Goal: Information Seeking & Learning: Understand process/instructions

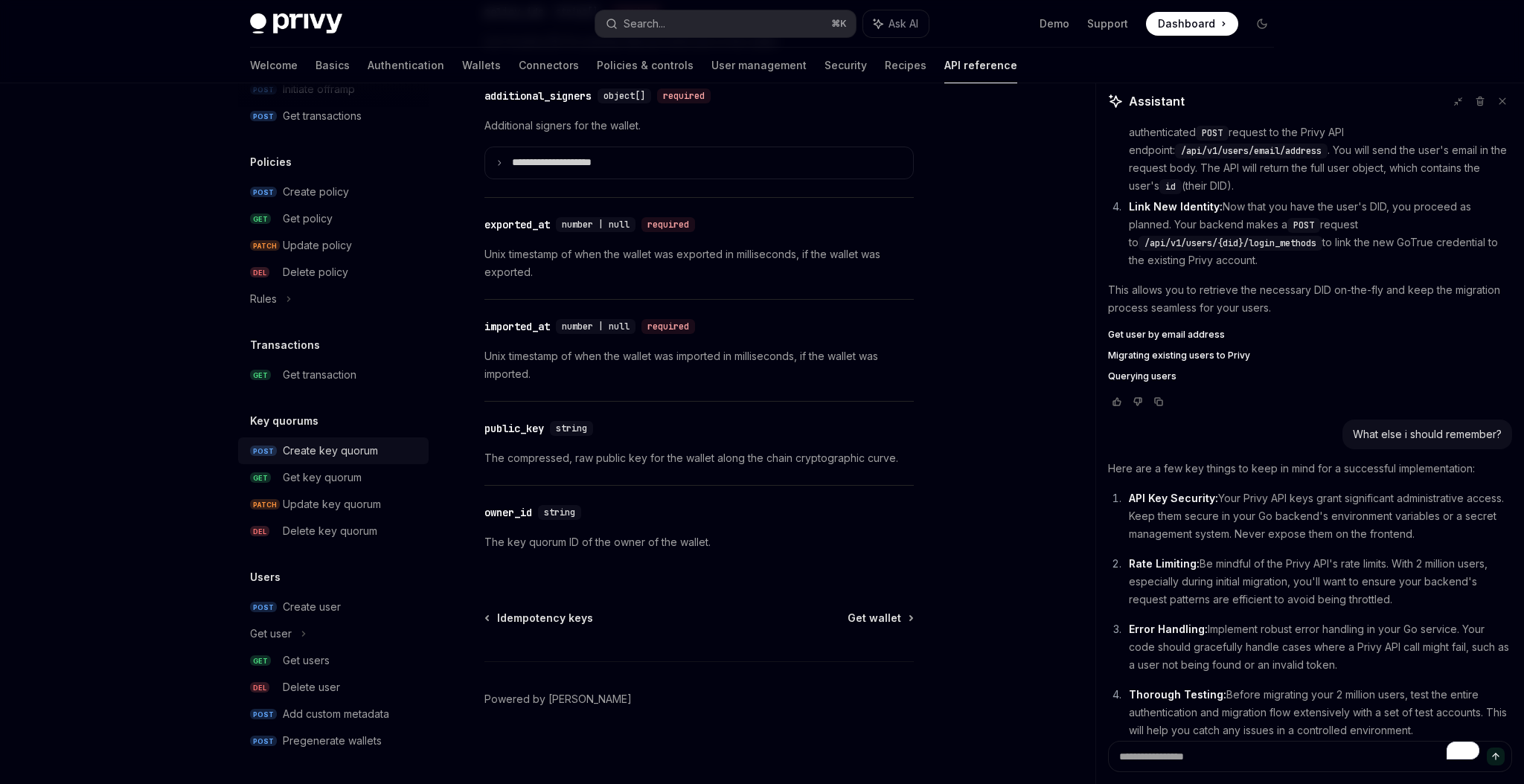
scroll to position [832, 0]
click at [357, 451] on div "Create key quorum" at bounding box center [330, 452] width 95 height 18
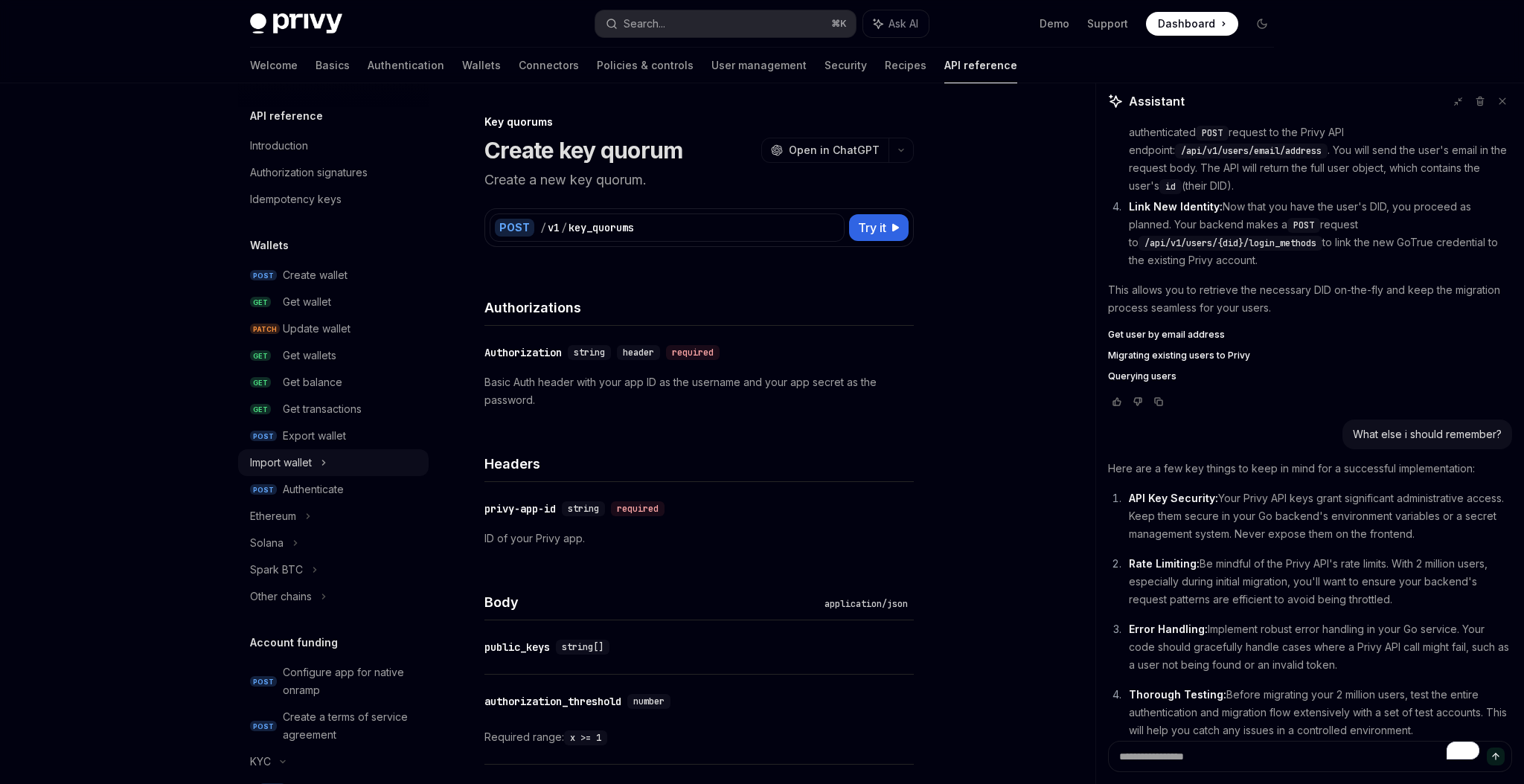
click at [325, 463] on icon at bounding box center [324, 462] width 3 height 4
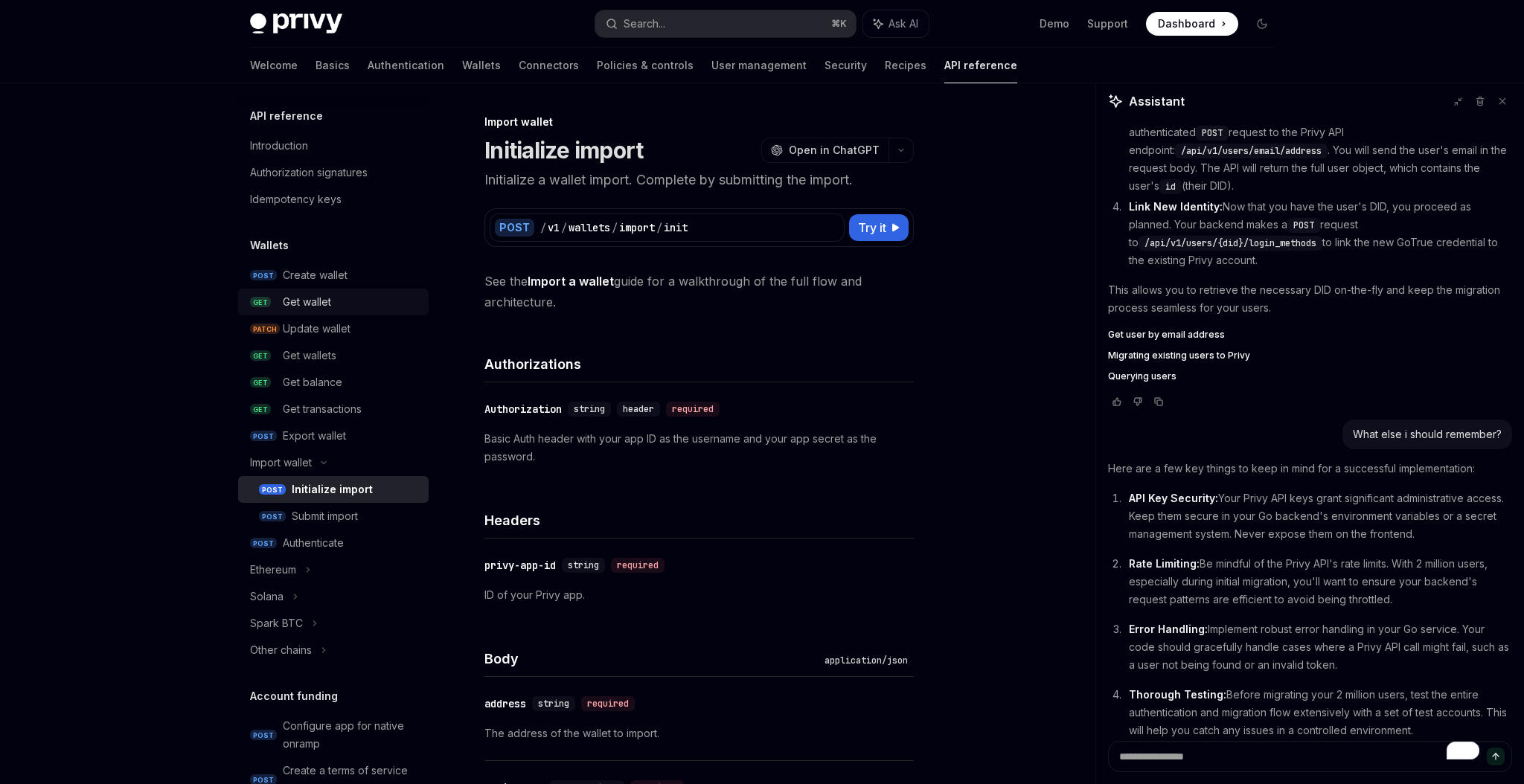
click at [311, 297] on div "Get wallet" at bounding box center [307, 302] width 48 height 18
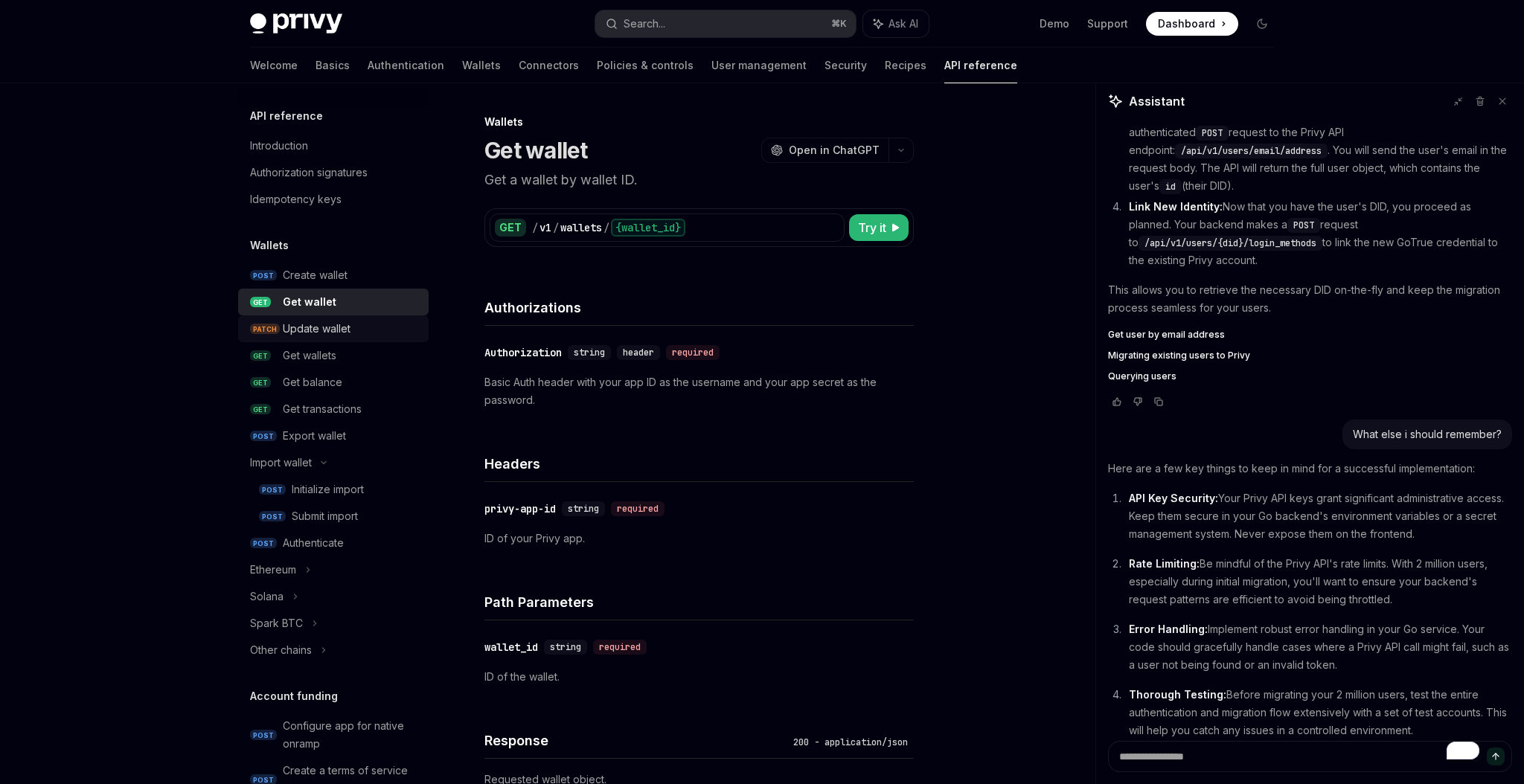
click at [315, 315] on link "PATCH Update wallet" at bounding box center [334, 328] width 191 height 27
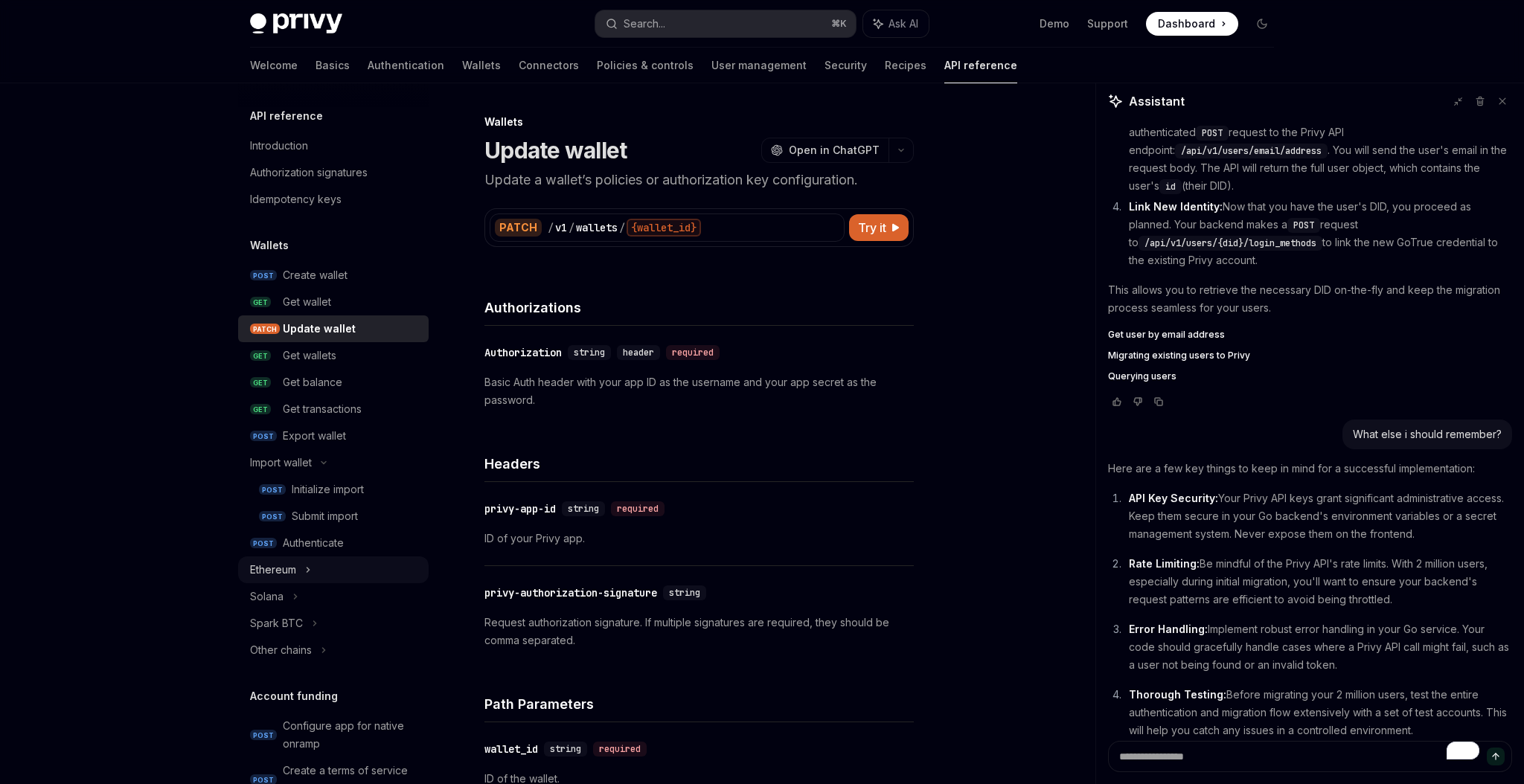
click at [317, 568] on div "Ethereum" at bounding box center [334, 570] width 191 height 27
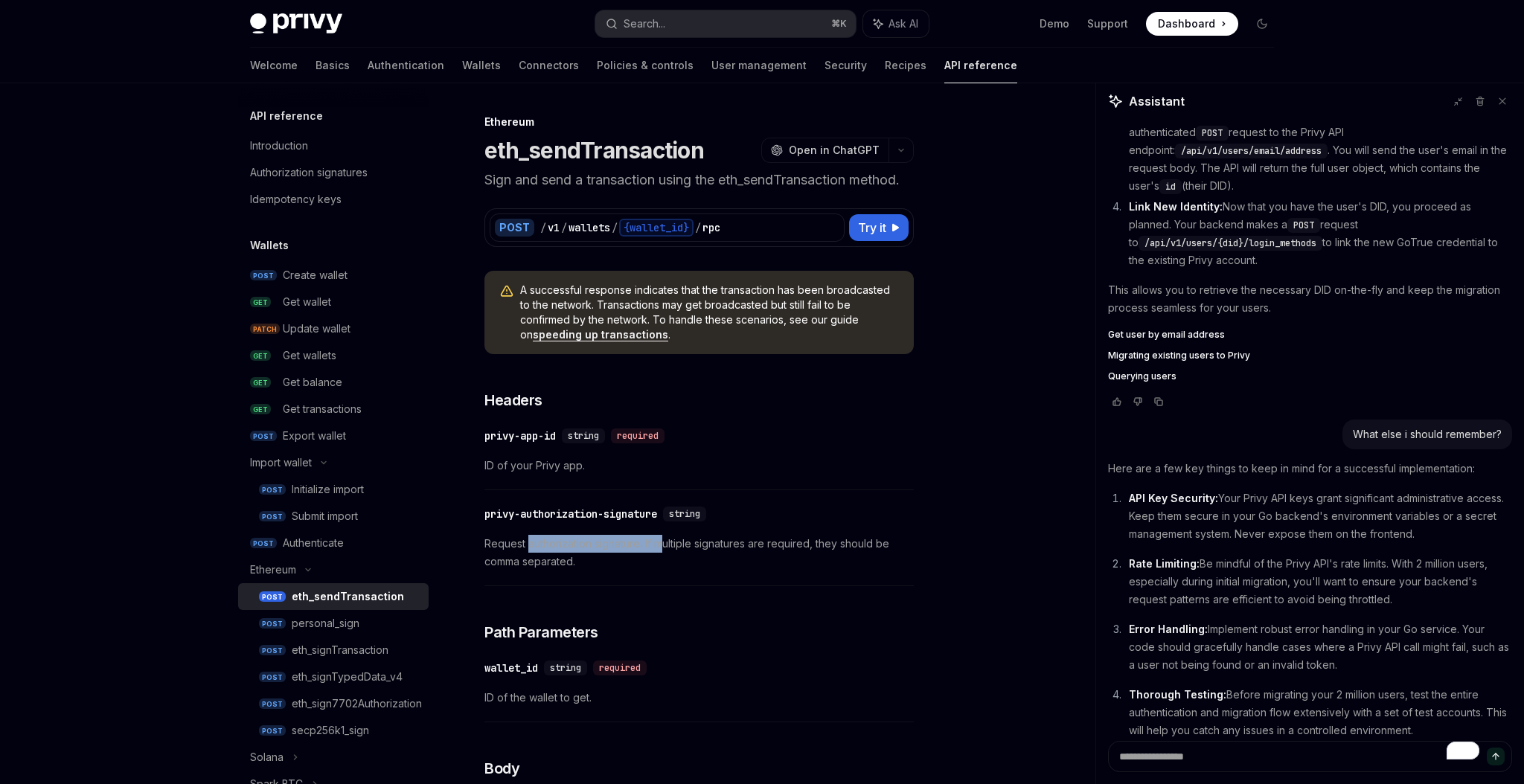
drag, startPoint x: 528, startPoint y: 538, endPoint x: 667, endPoint y: 542, distance: 139.1
click at [667, 542] on span "Request authorization signature. If multiple signatures are required, they shou…" at bounding box center [699, 552] width 430 height 36
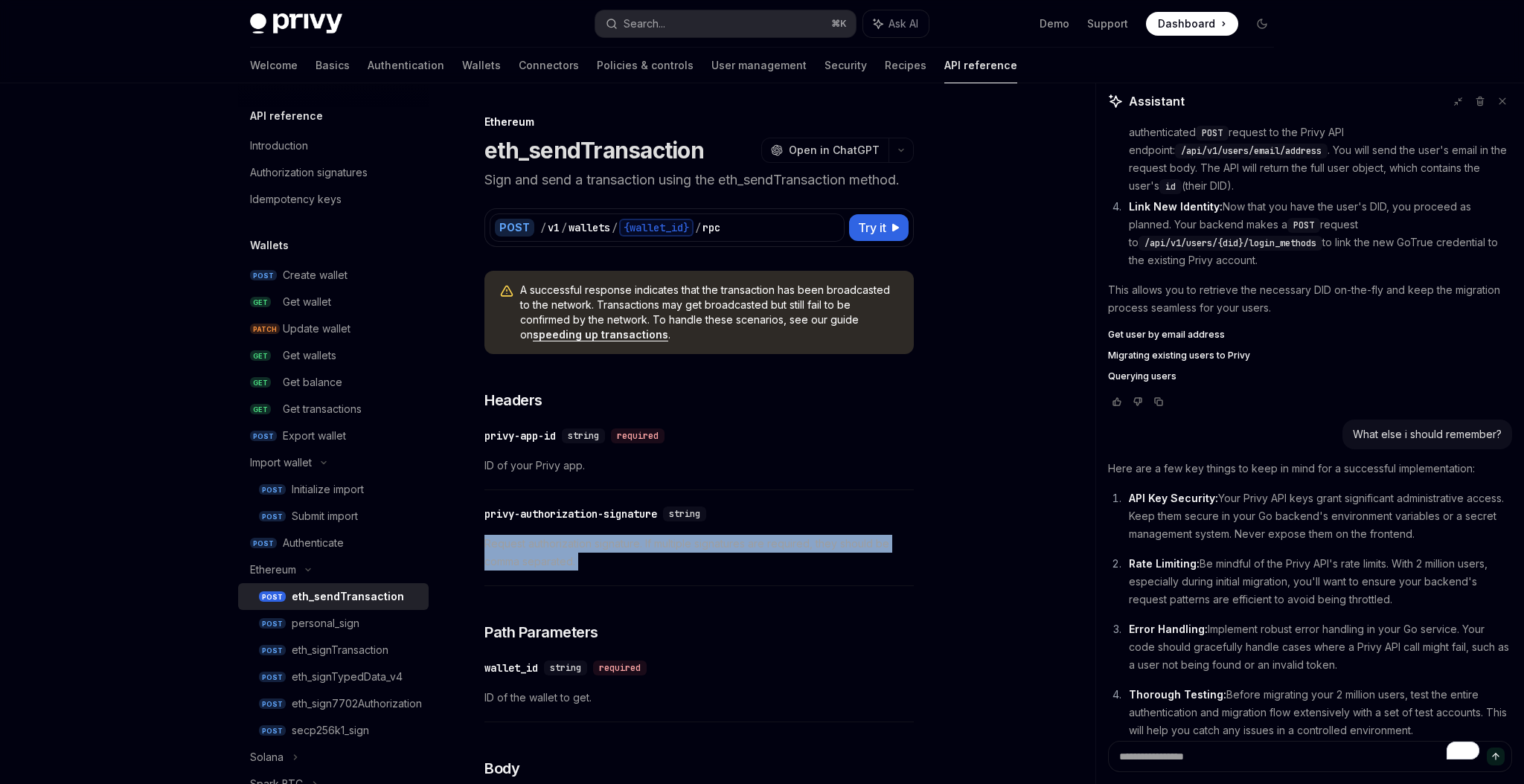
click at [713, 543] on span "Request authorization signature. If multiple signatures are required, they shou…" at bounding box center [699, 552] width 430 height 36
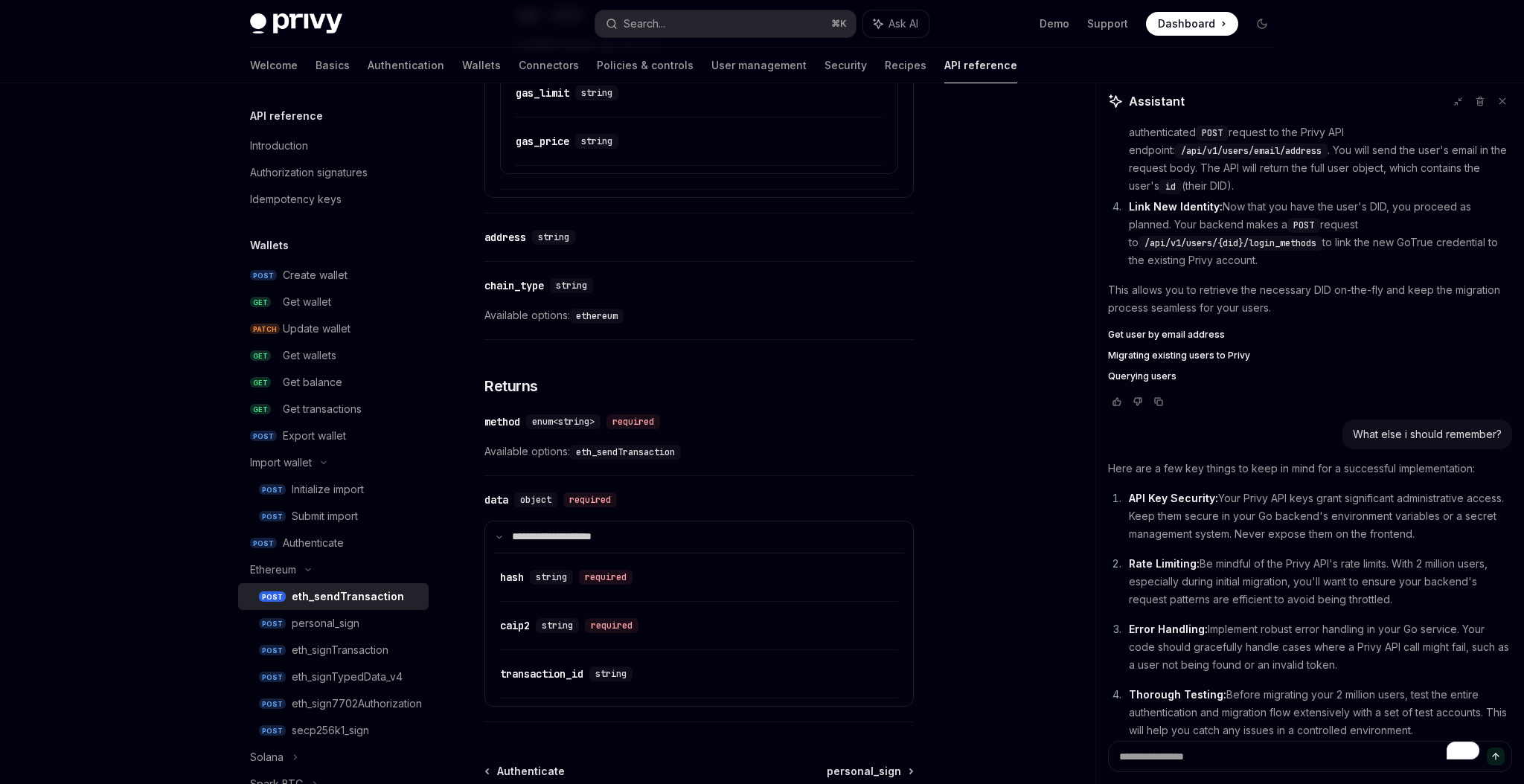
scroll to position [1616, 0]
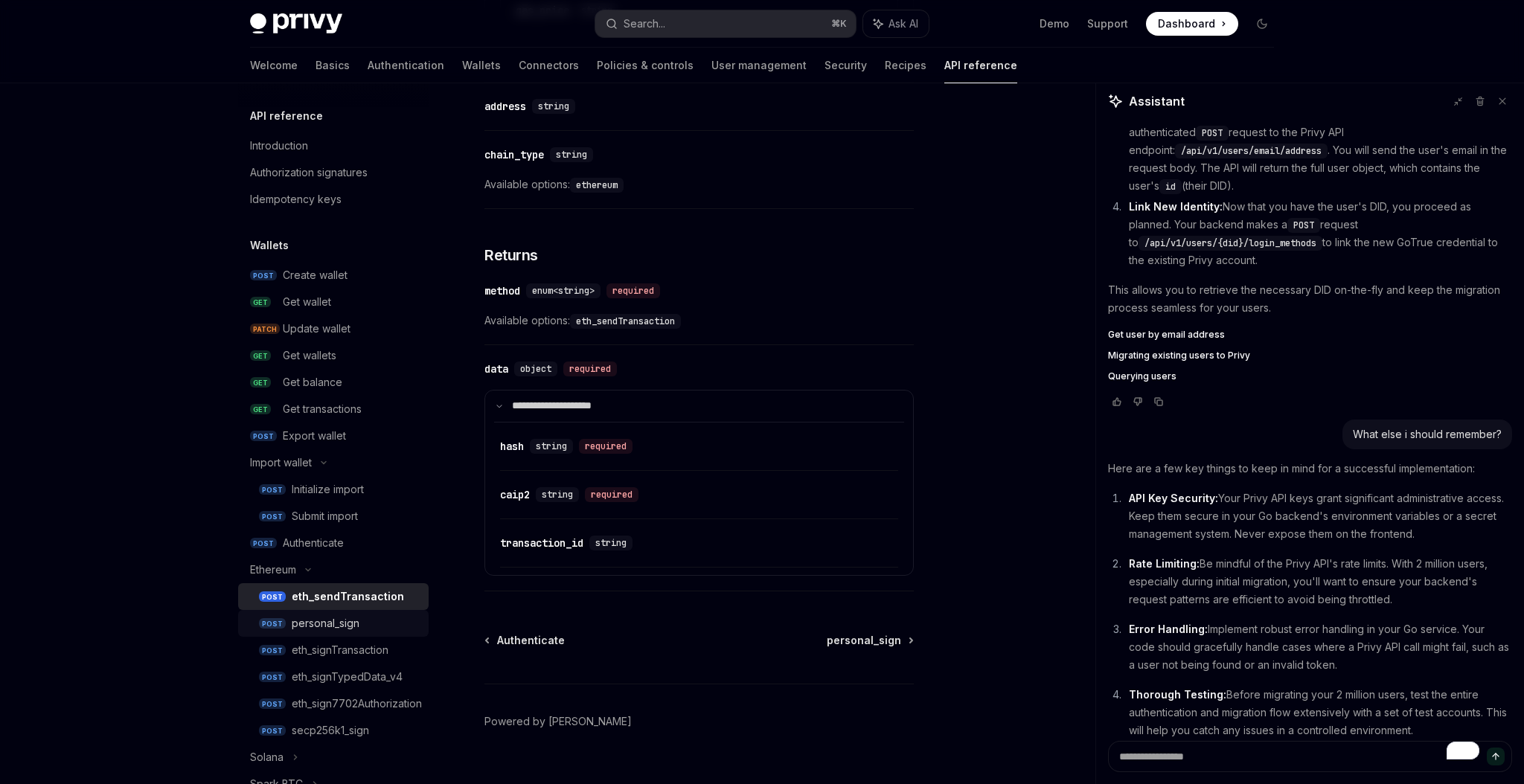
click at [357, 625] on div "personal_sign" at bounding box center [325, 623] width 68 height 18
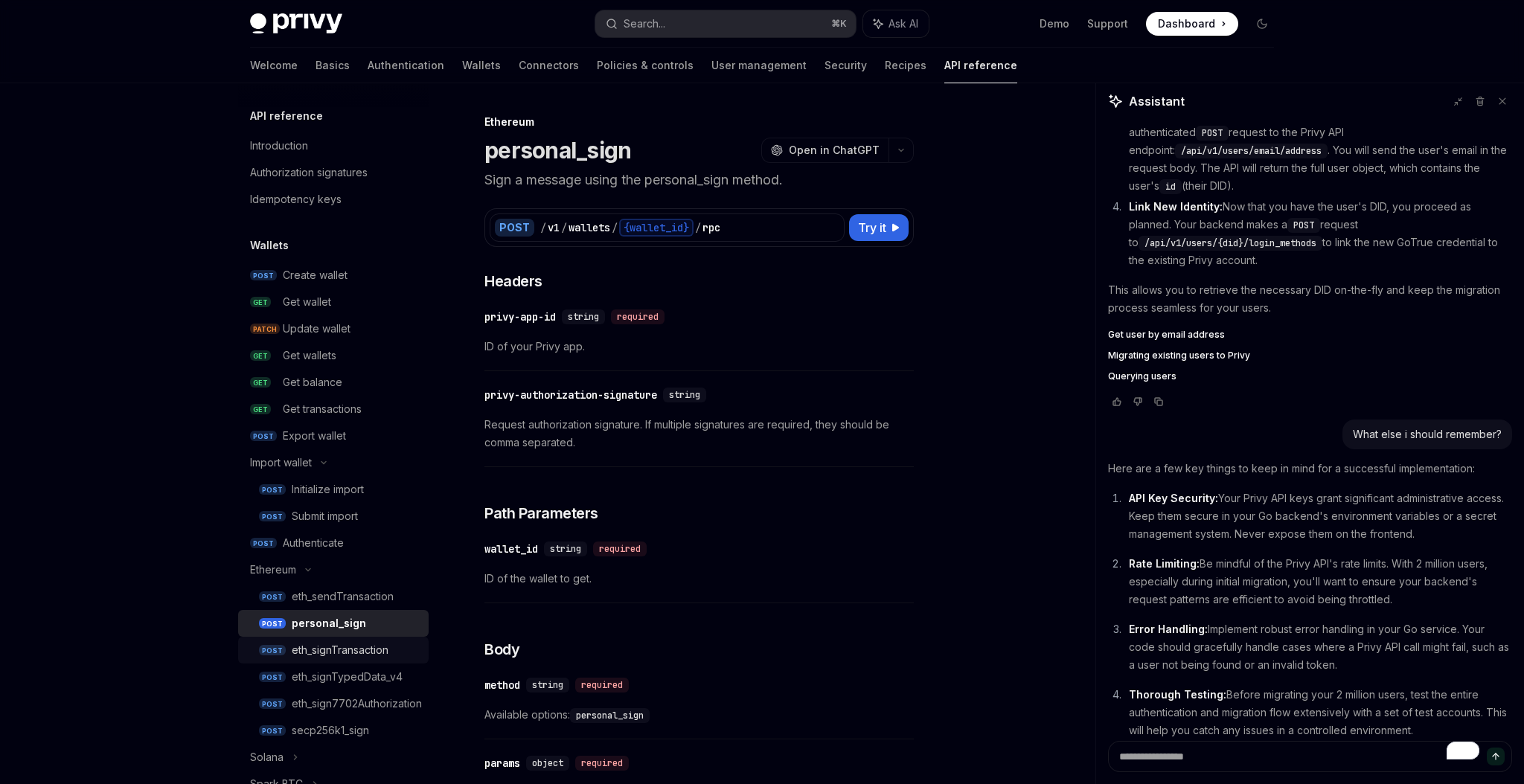
click at [362, 651] on div "eth_signTransaction" at bounding box center [340, 649] width 97 height 18
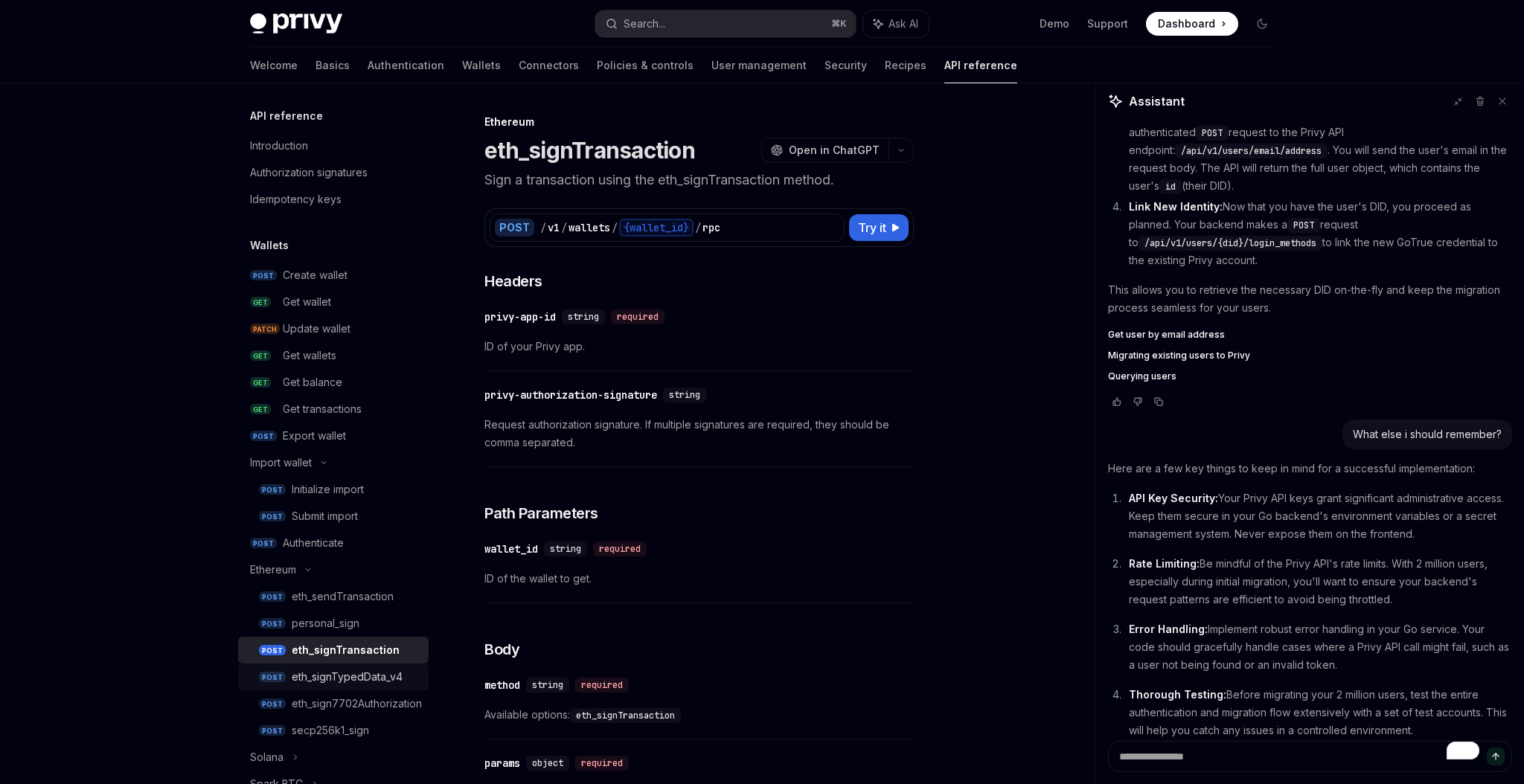
click at [362, 674] on div "eth_signTypedData_v4" at bounding box center [347, 676] width 111 height 18
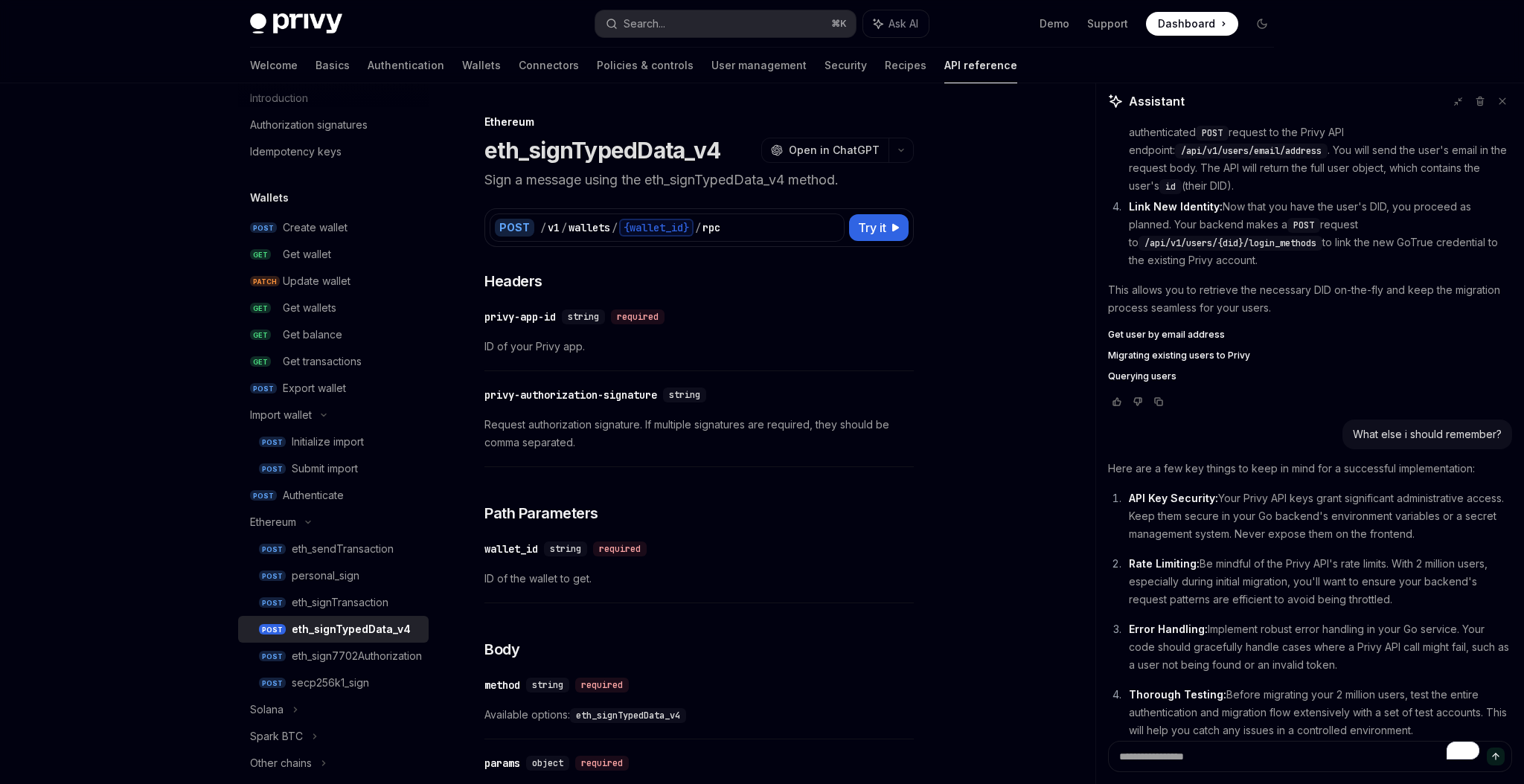
scroll to position [48, 0]
click at [362, 674] on div "secp256k1_sign" at bounding box center [330, 682] width 78 height 18
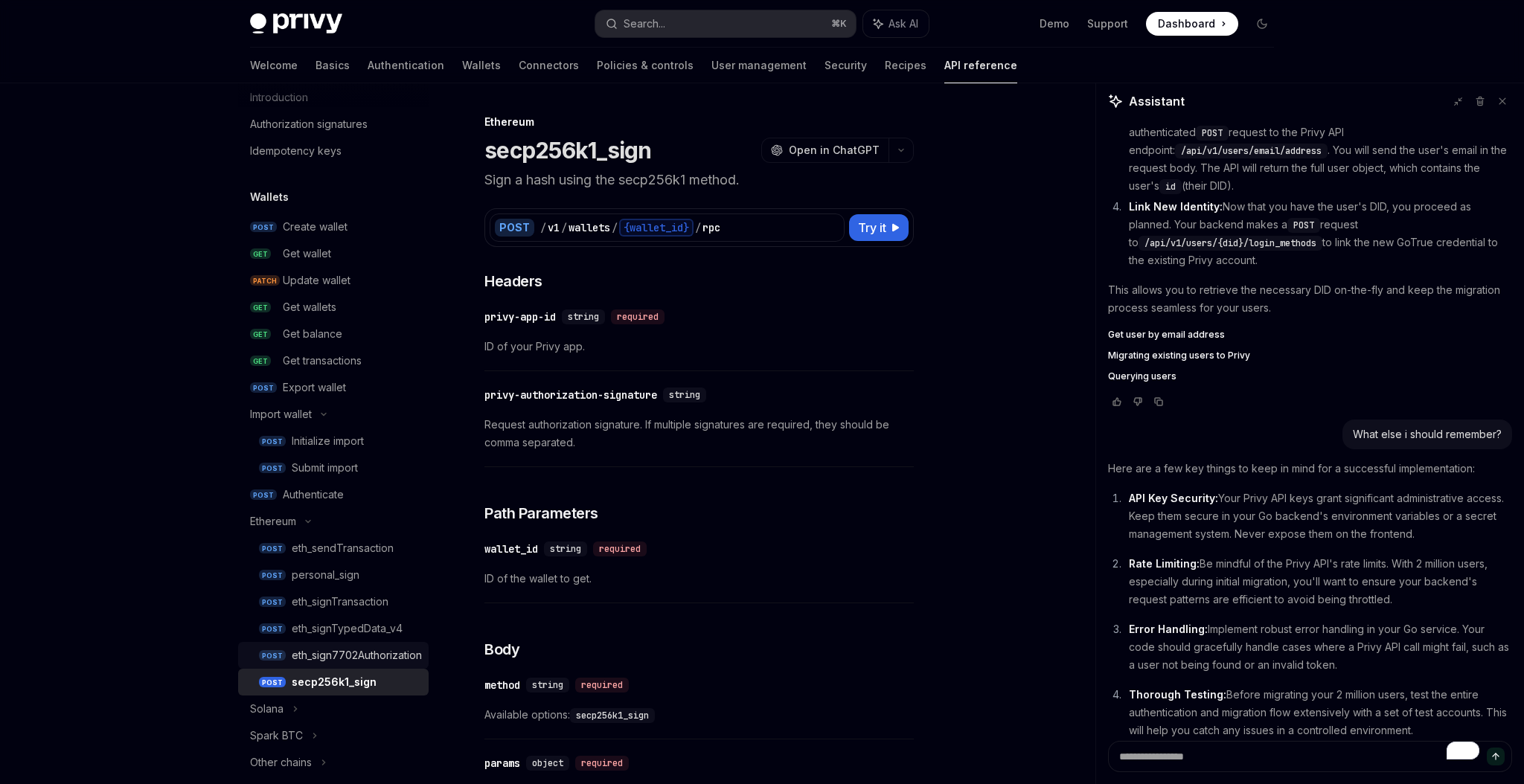
click at [362, 660] on div "eth_sign7702Authorization" at bounding box center [357, 655] width 130 height 18
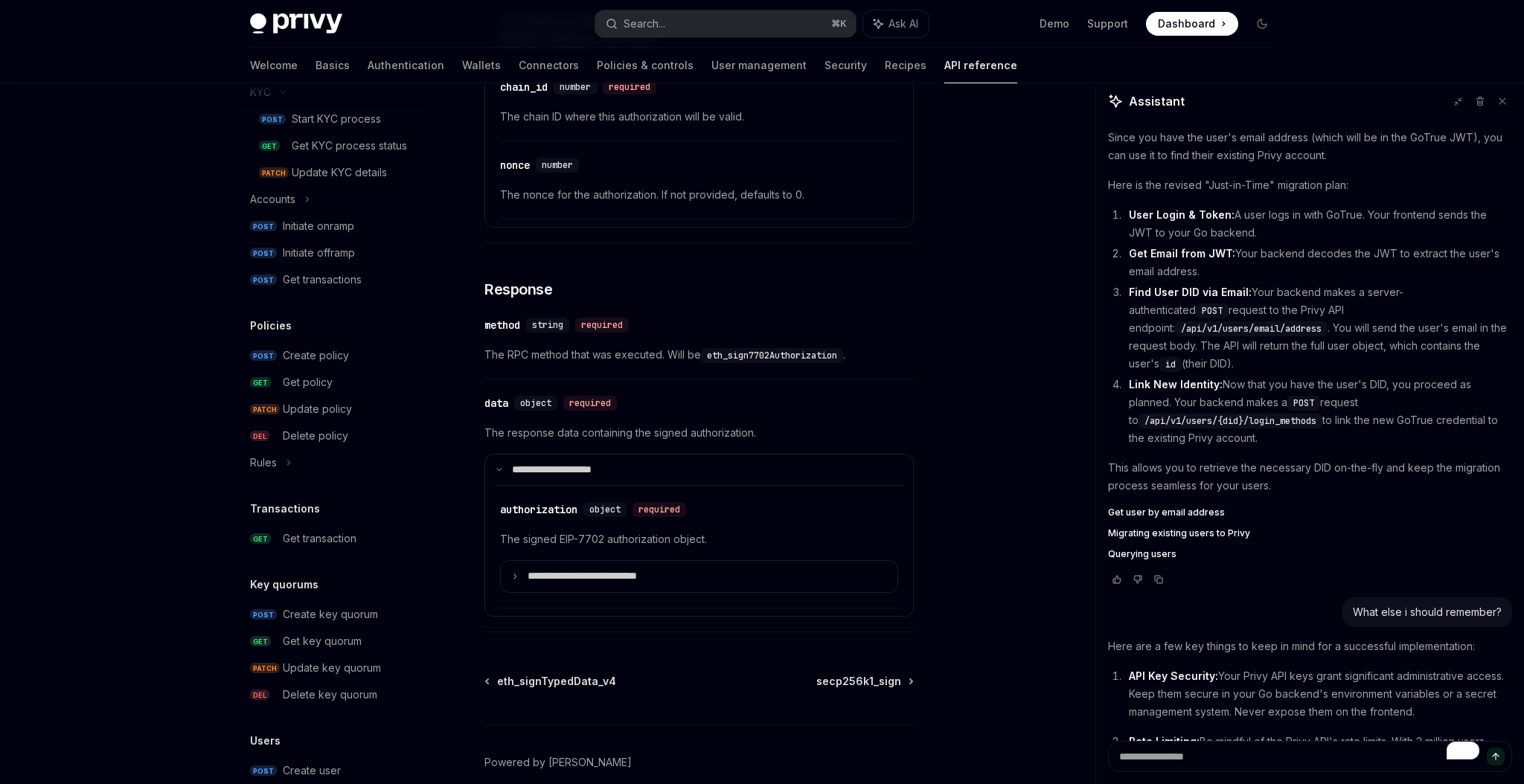
scroll to position [1021, 0]
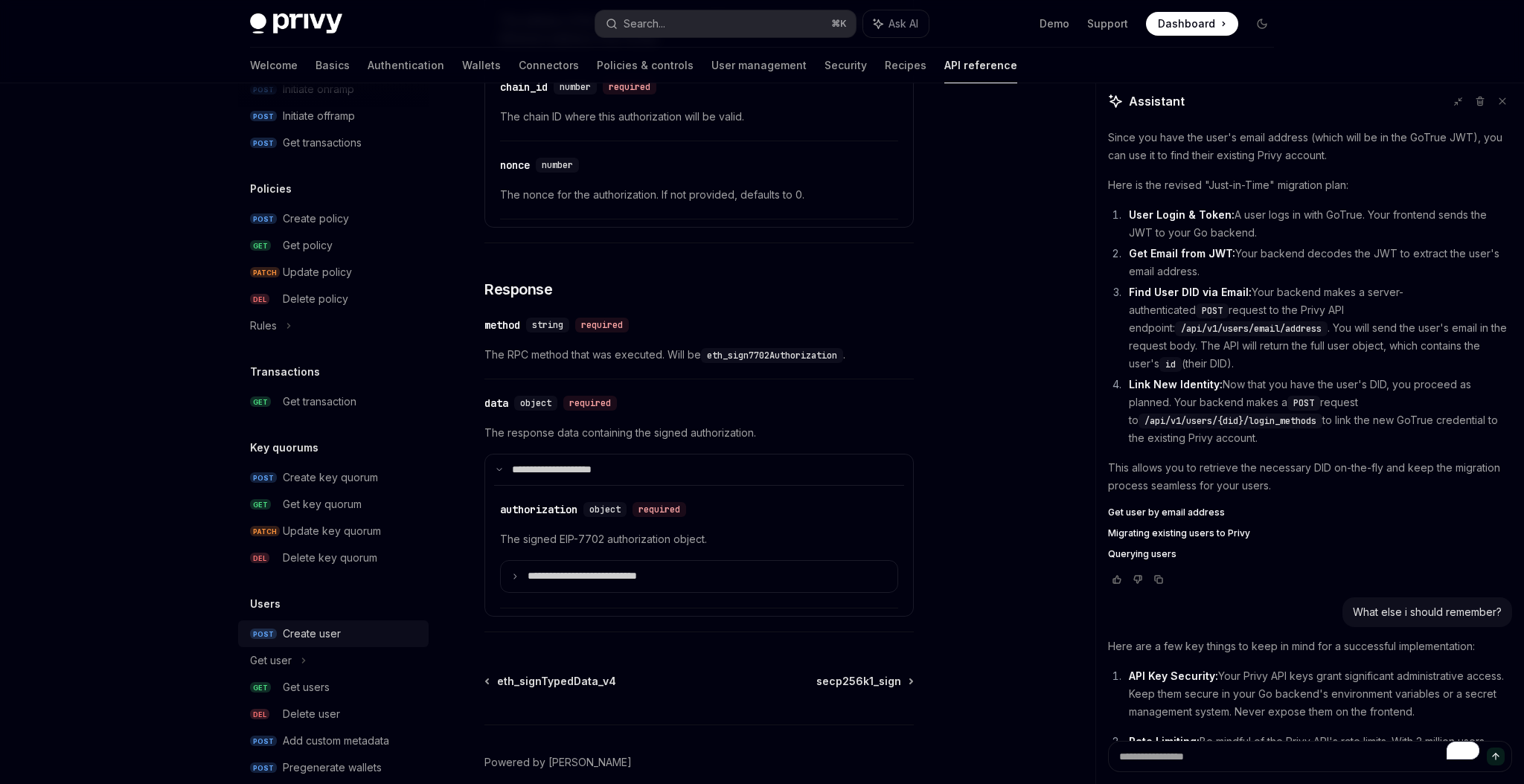
click at [342, 637] on div "Create user" at bounding box center [351, 634] width 137 height 18
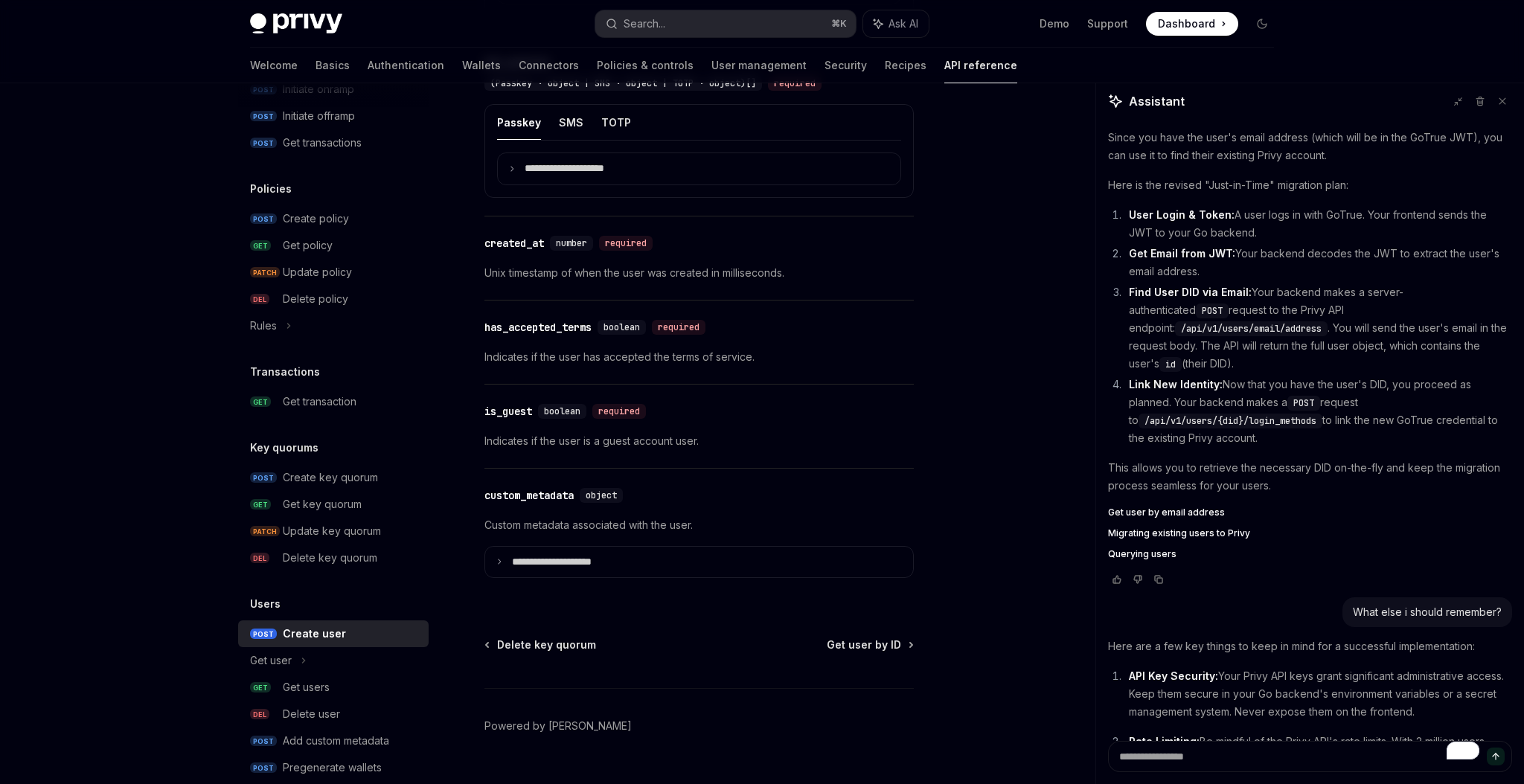
scroll to position [1608, 0]
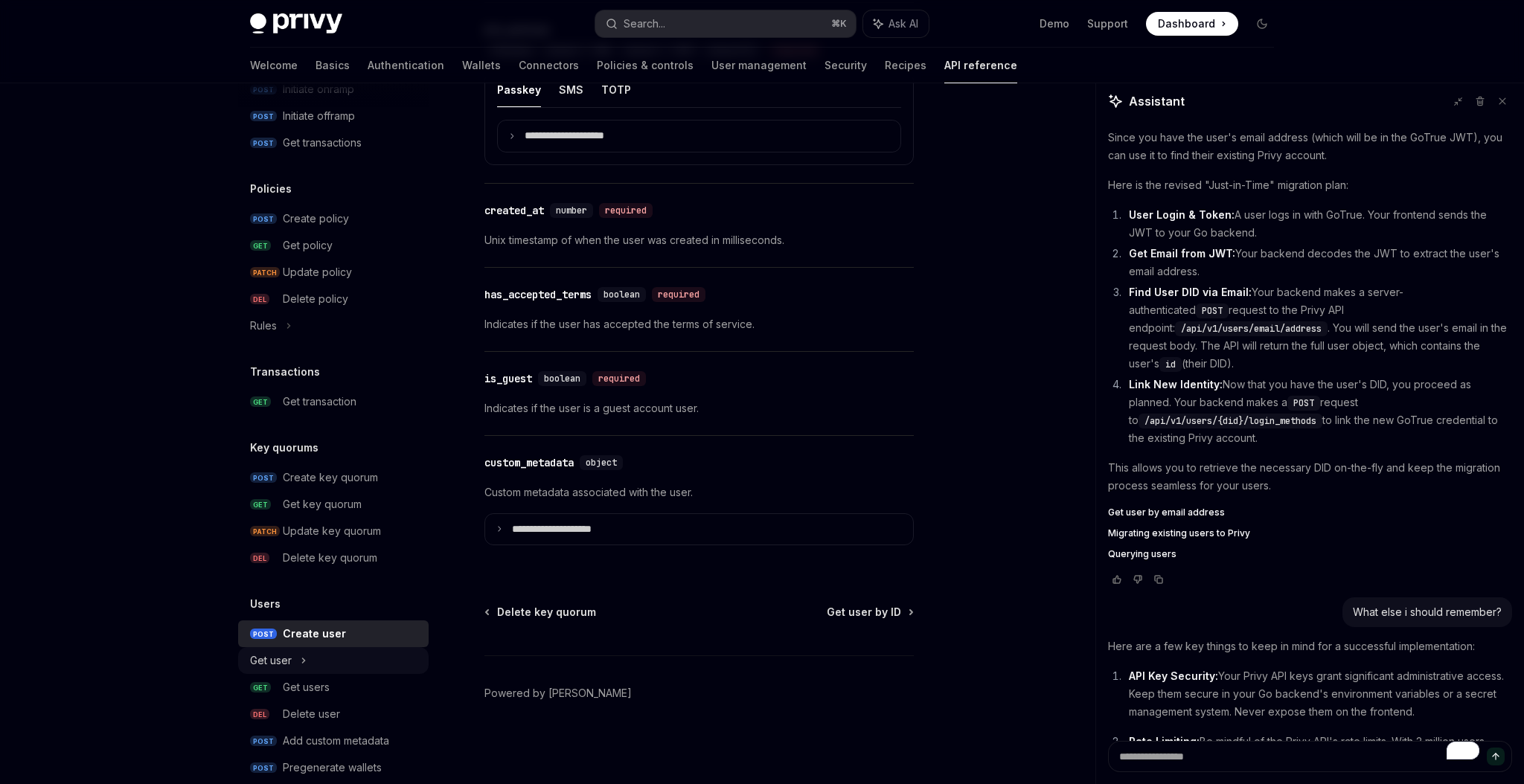
click at [328, 651] on div "Get user" at bounding box center [334, 660] width 191 height 27
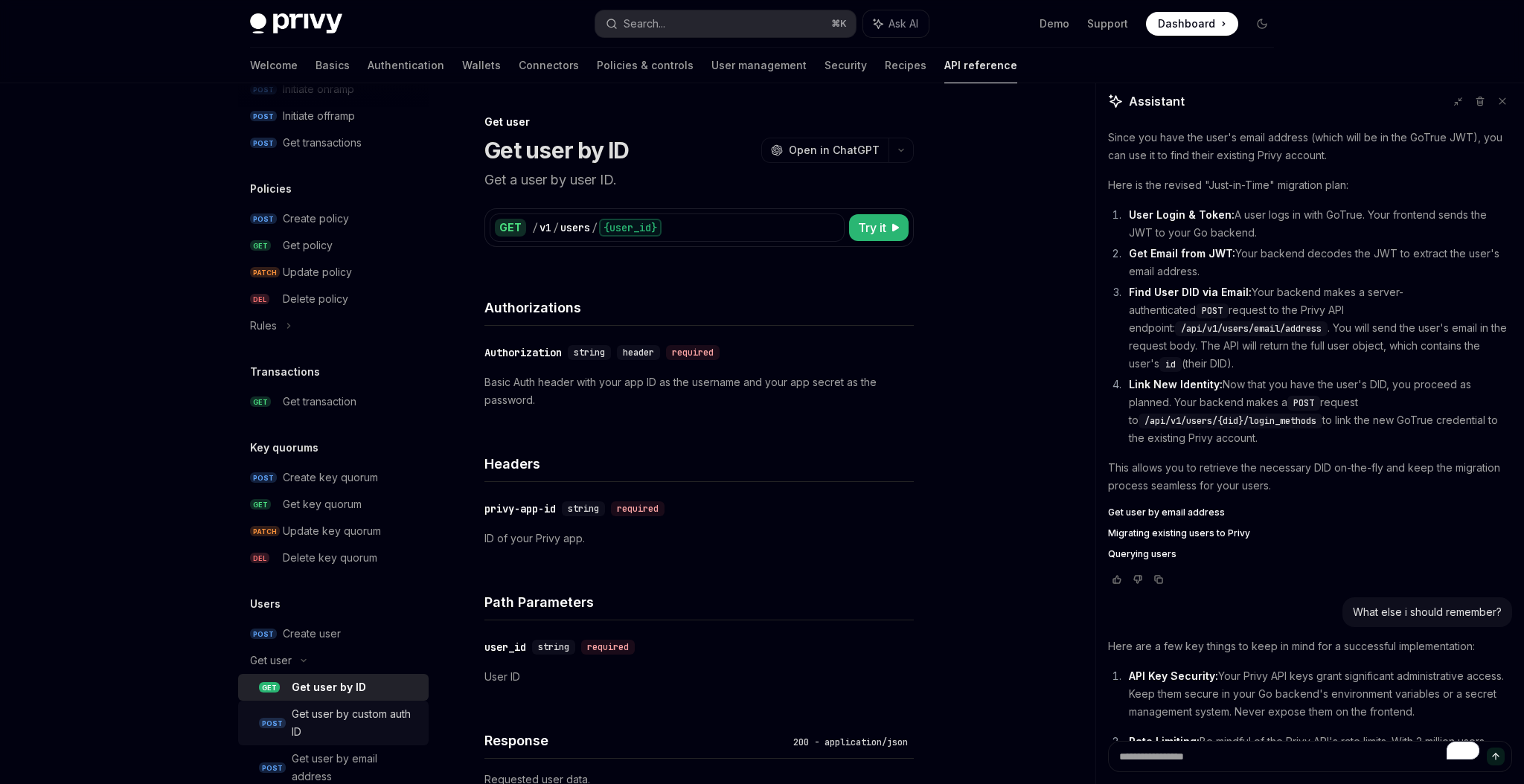
click at [323, 700] on link "POST Get user by custom auth ID" at bounding box center [334, 722] width 191 height 44
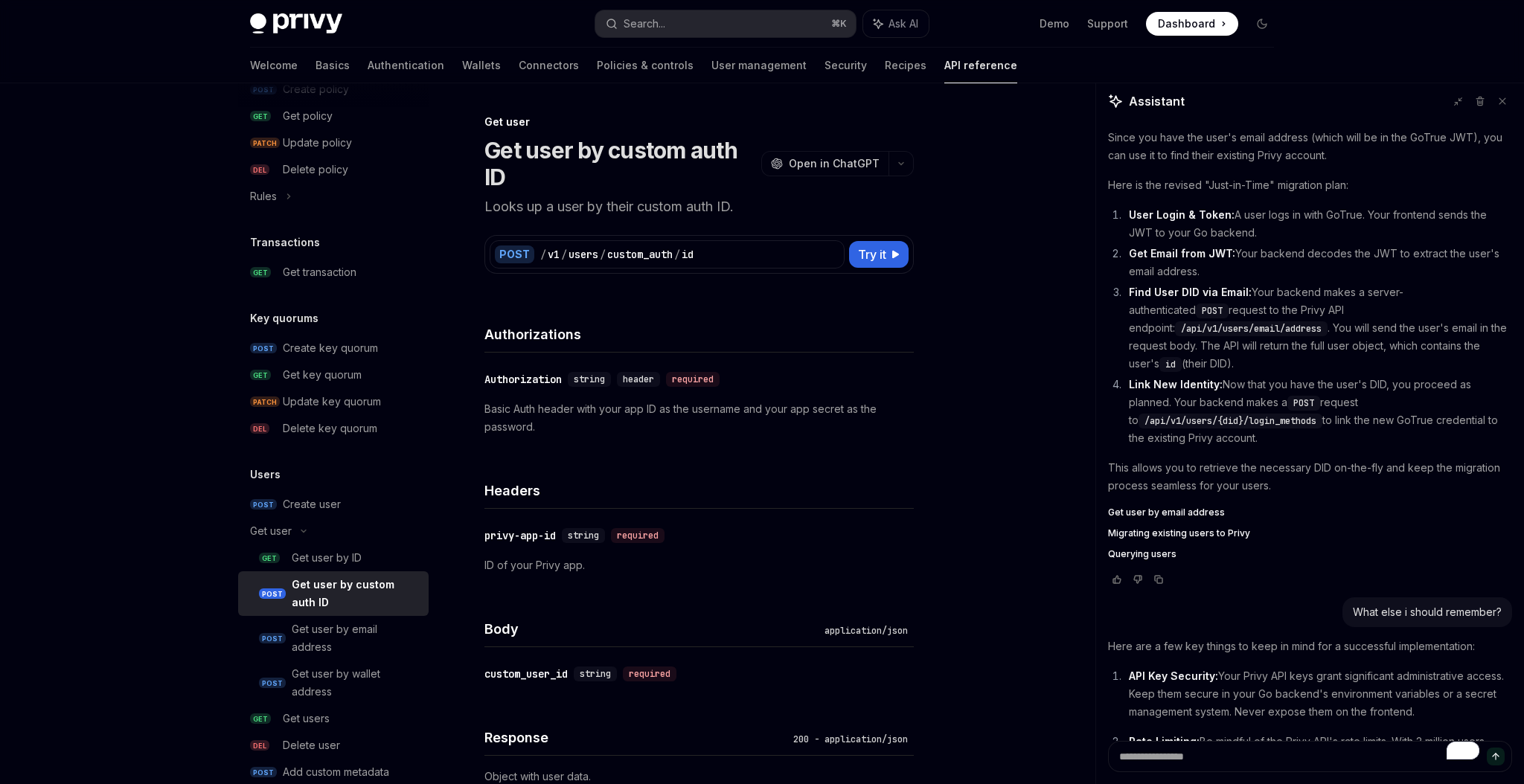
scroll to position [1154, 0]
click at [313, 658] on link "POST Get user by wallet address" at bounding box center [334, 678] width 191 height 44
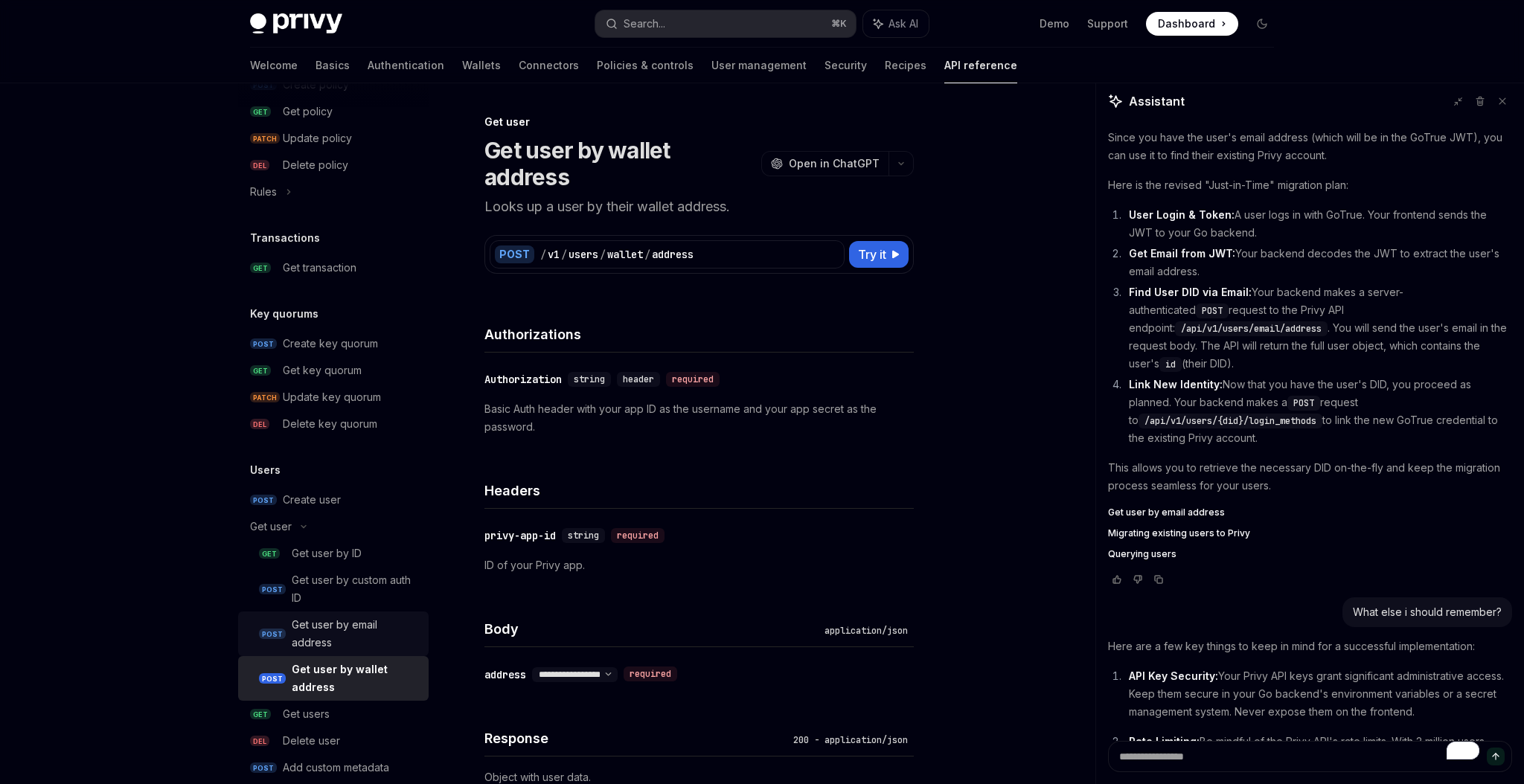
click at [313, 641] on div "Get user by email address" at bounding box center [355, 634] width 128 height 36
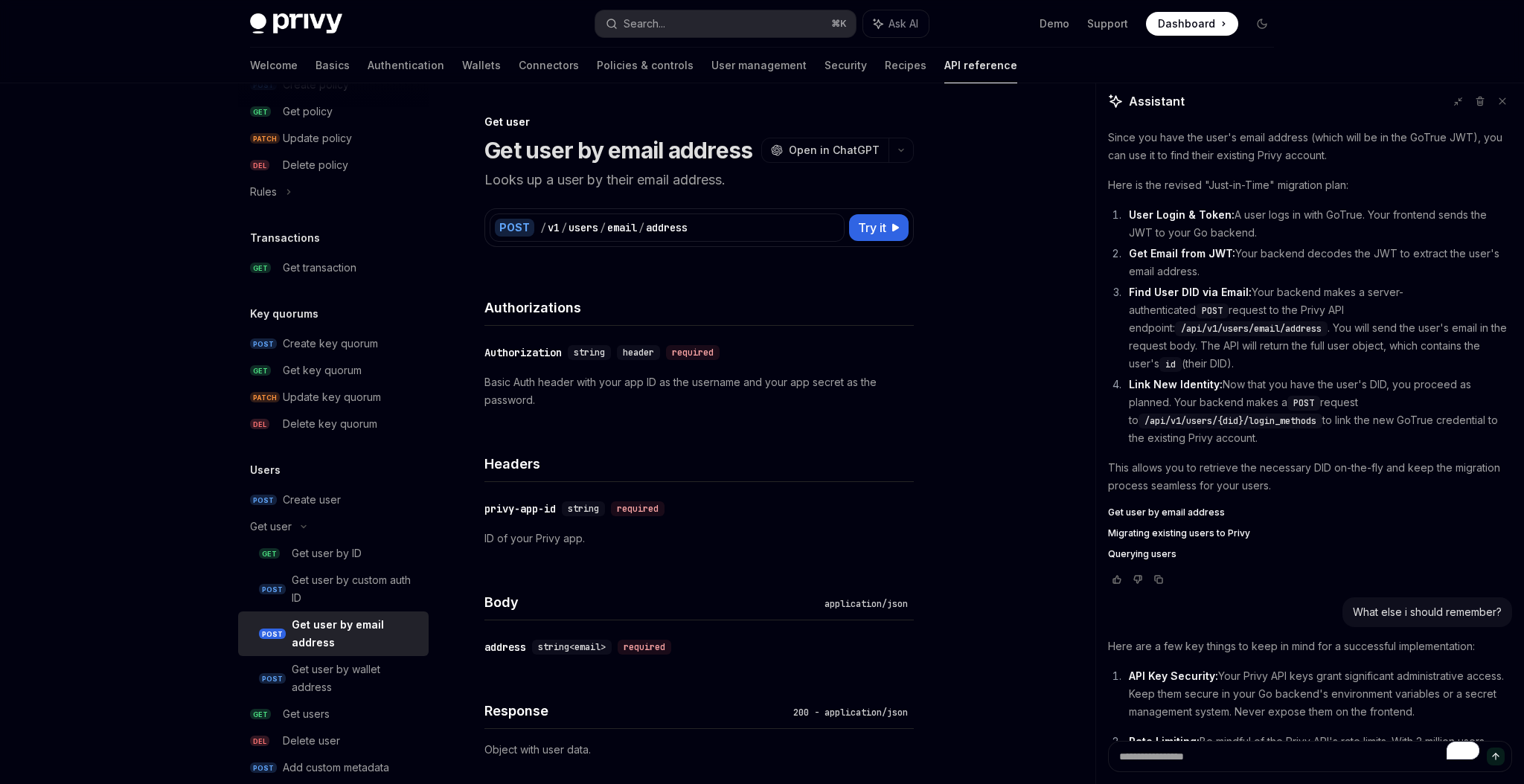
scroll to position [1209, 0]
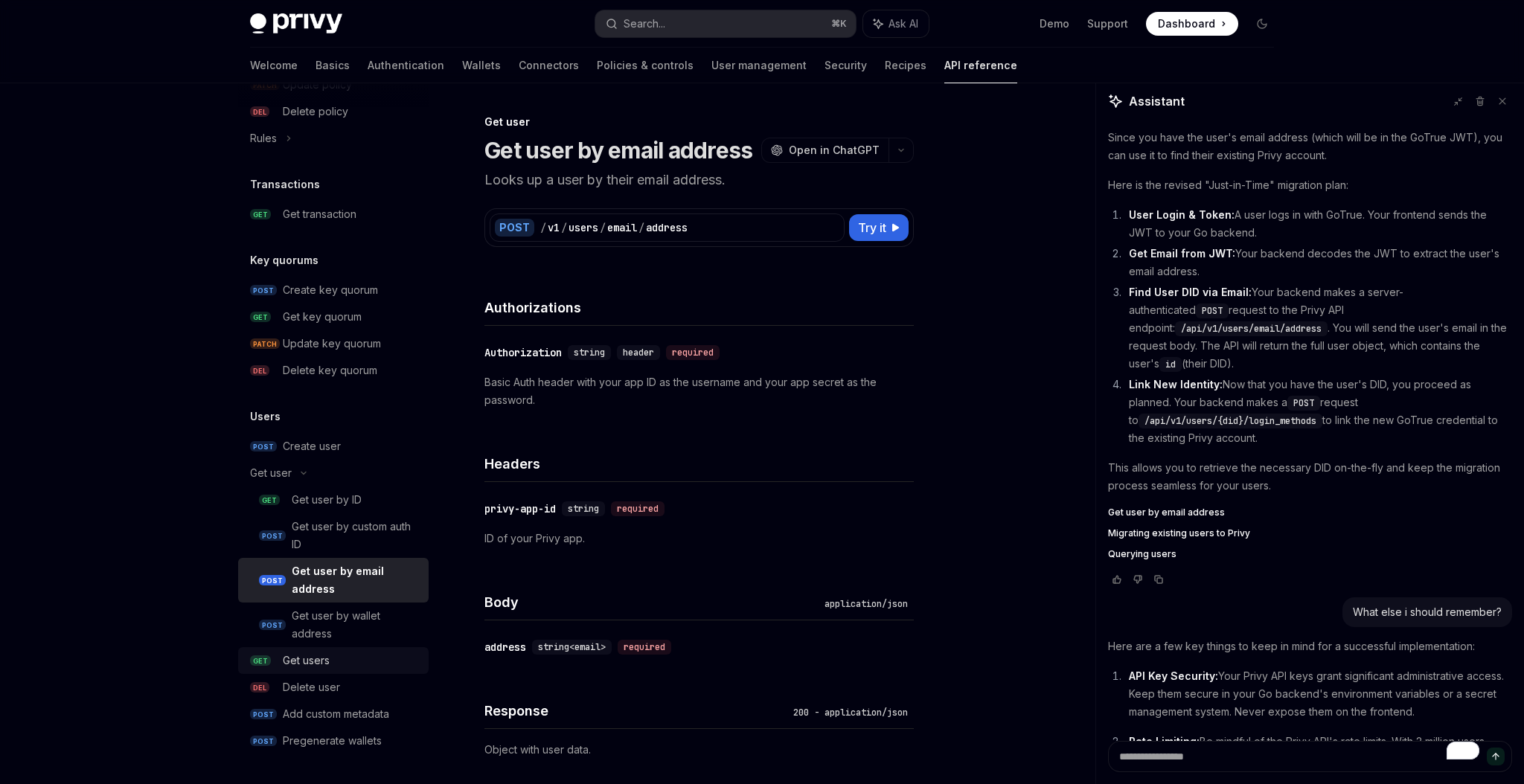
click at [310, 661] on div "Get users" at bounding box center [306, 660] width 47 height 18
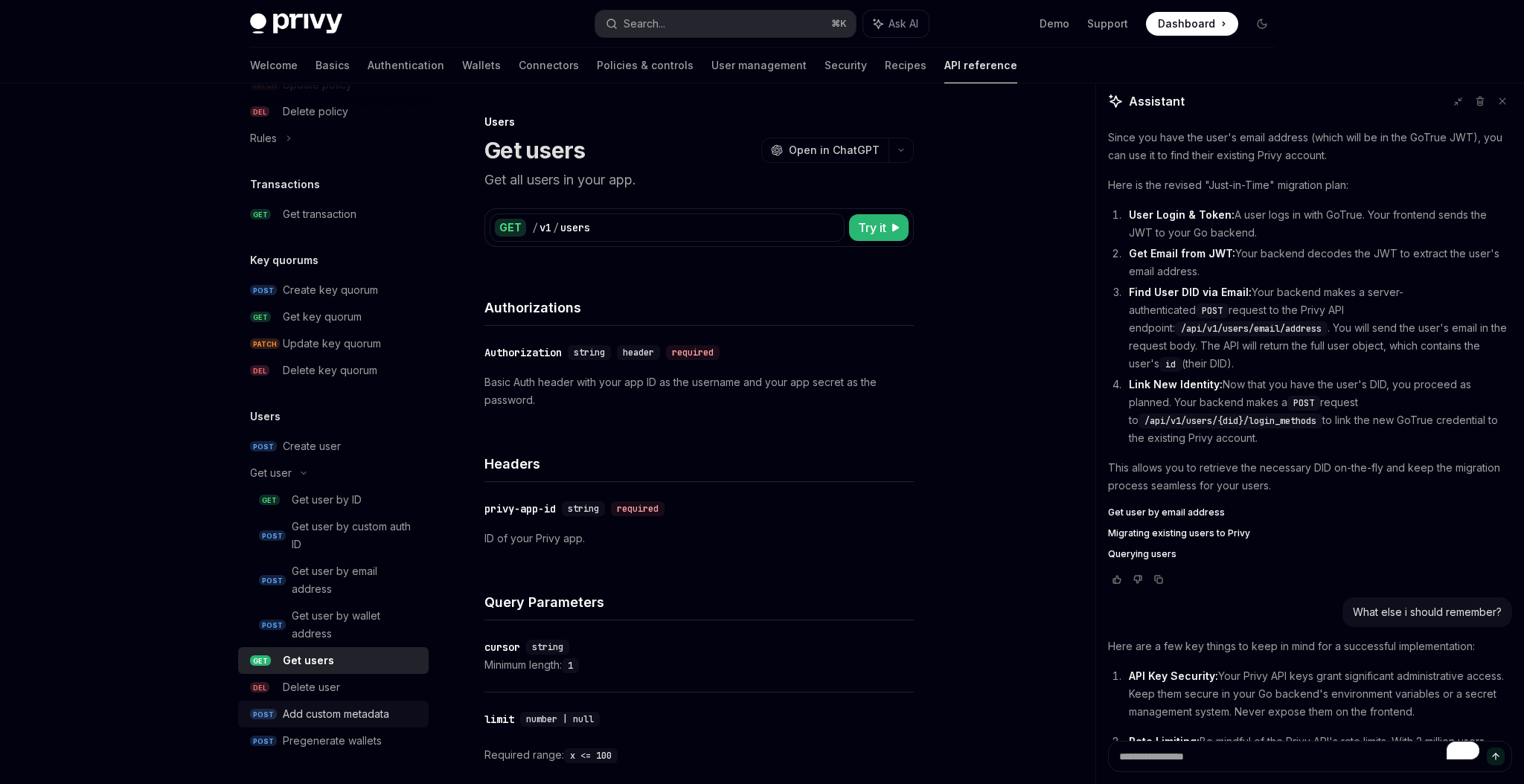
click at [322, 703] on link "POST Add custom metadata" at bounding box center [334, 714] width 191 height 27
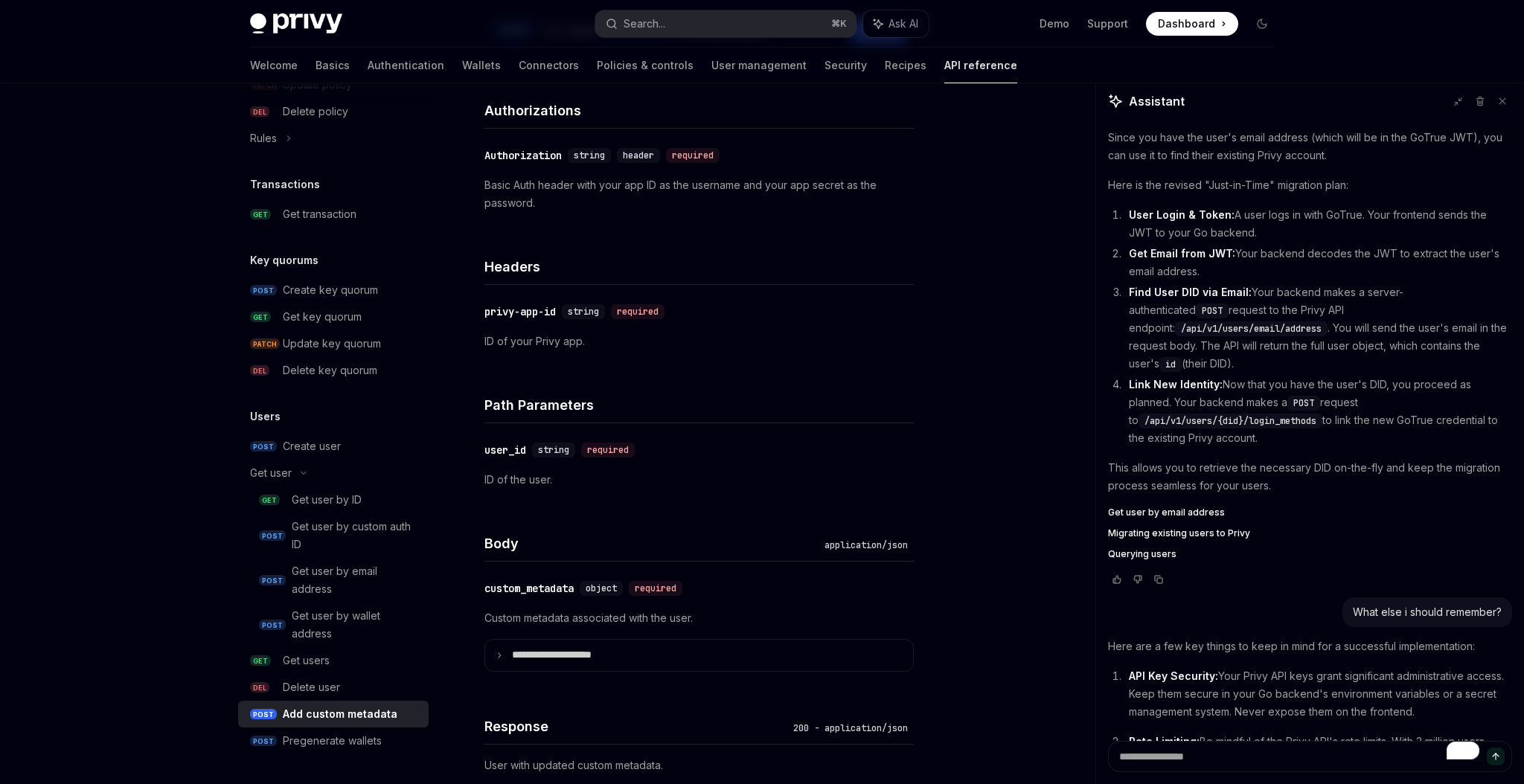
scroll to position [547, 0]
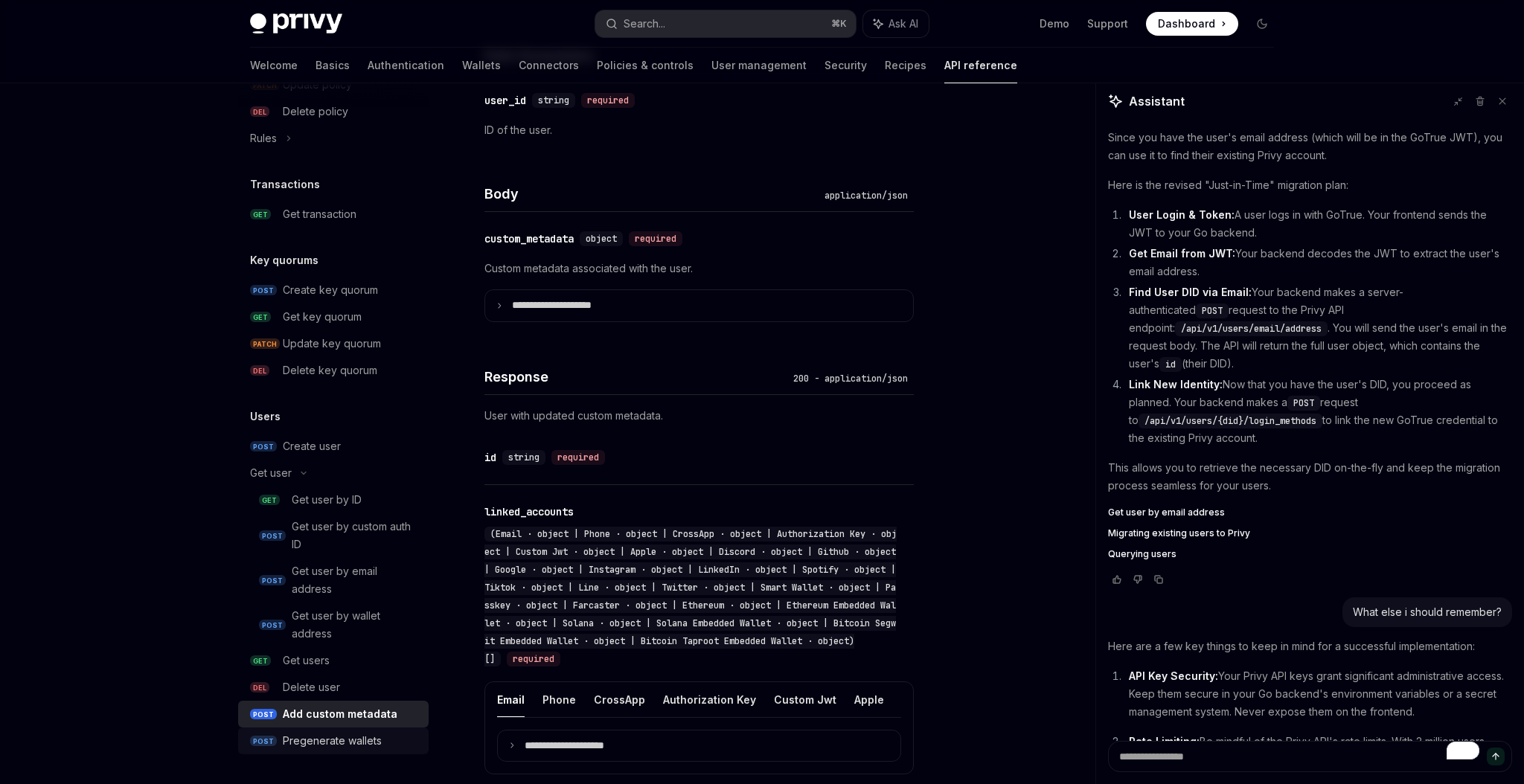
click at [313, 732] on div "Pregenerate wallets" at bounding box center [332, 741] width 99 height 18
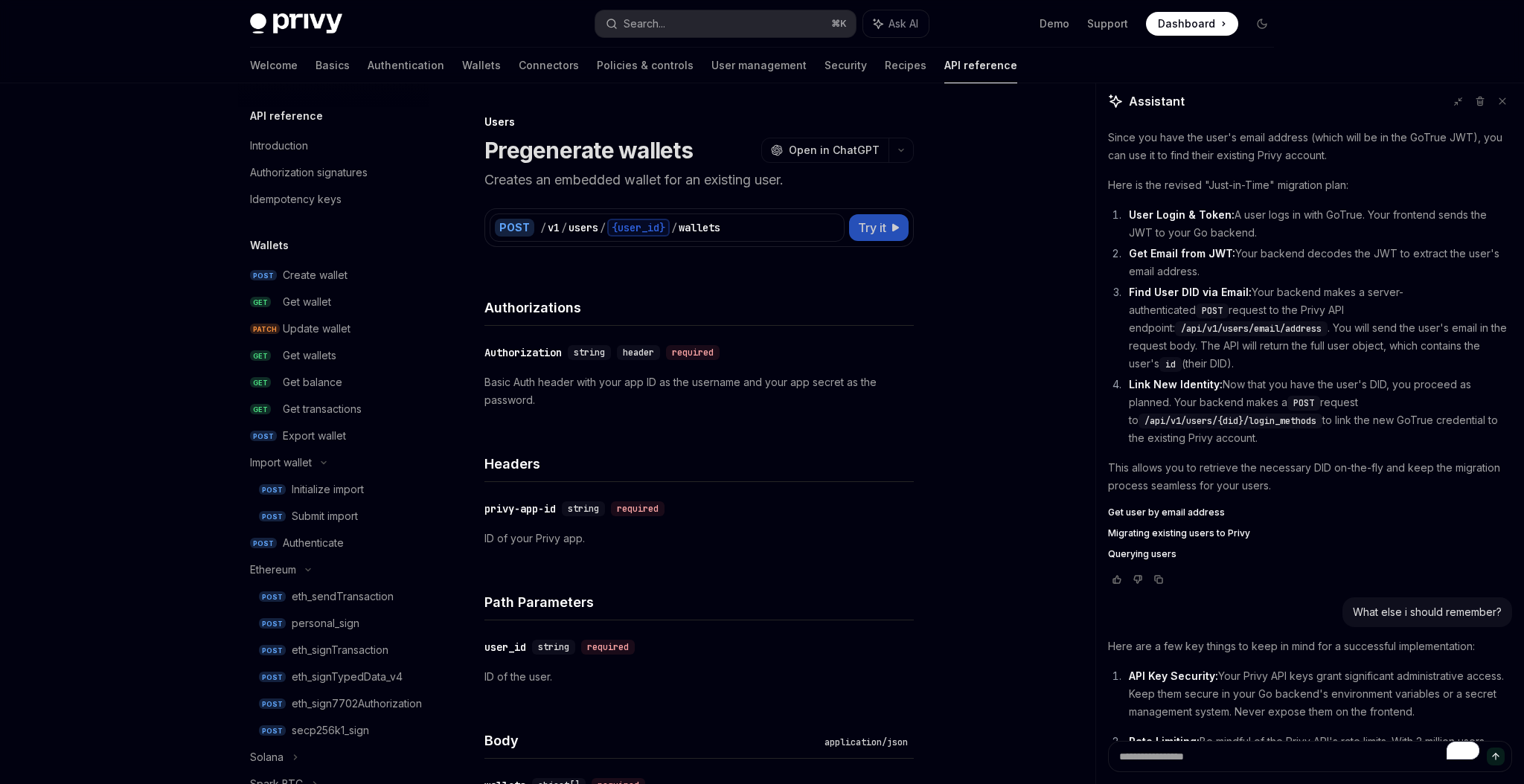
click at [866, 217] on button "Try it" at bounding box center [879, 227] width 59 height 27
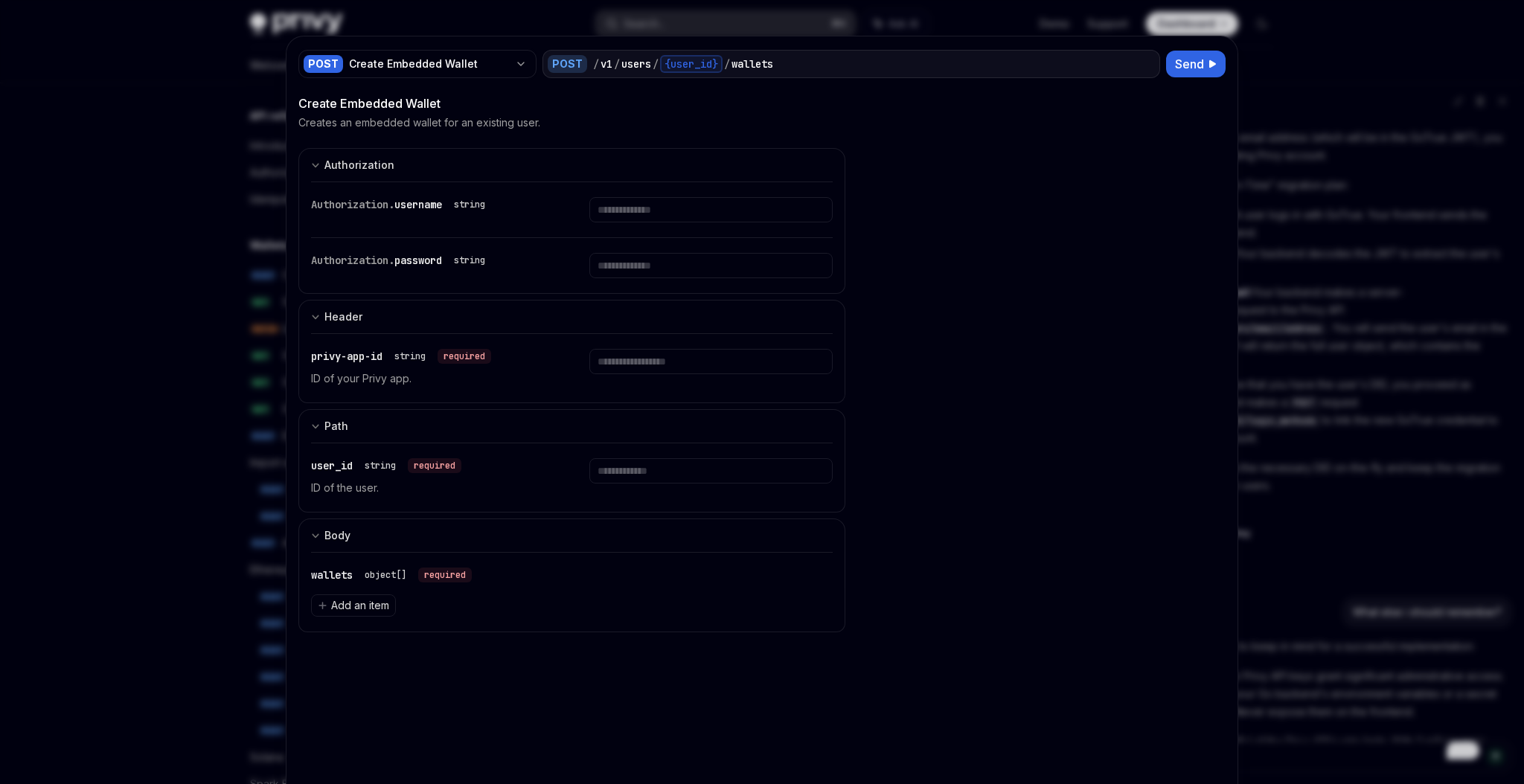
click at [9, 260] on div at bounding box center [762, 392] width 1524 height 784
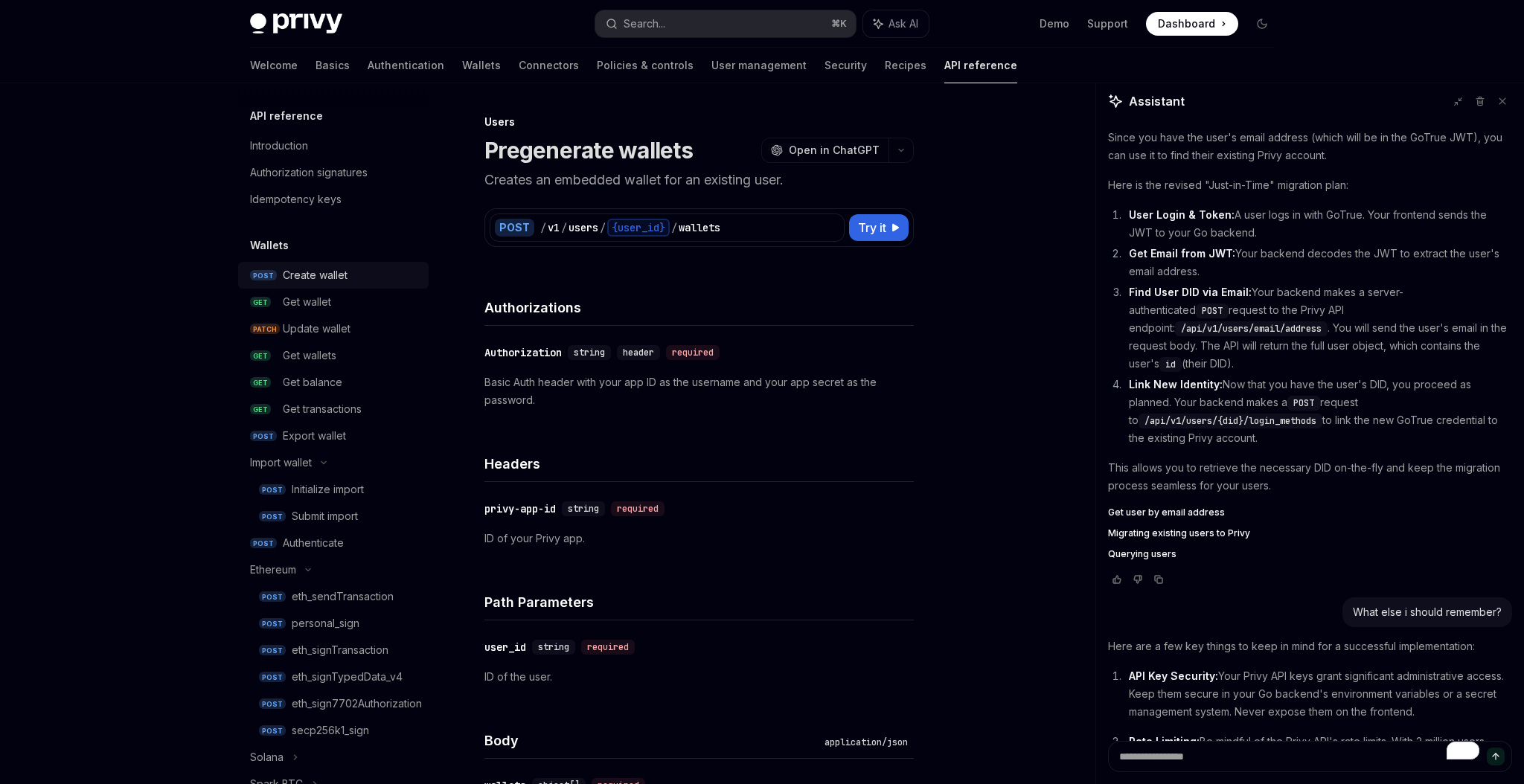
click at [258, 274] on span "POST" at bounding box center [263, 275] width 27 height 11
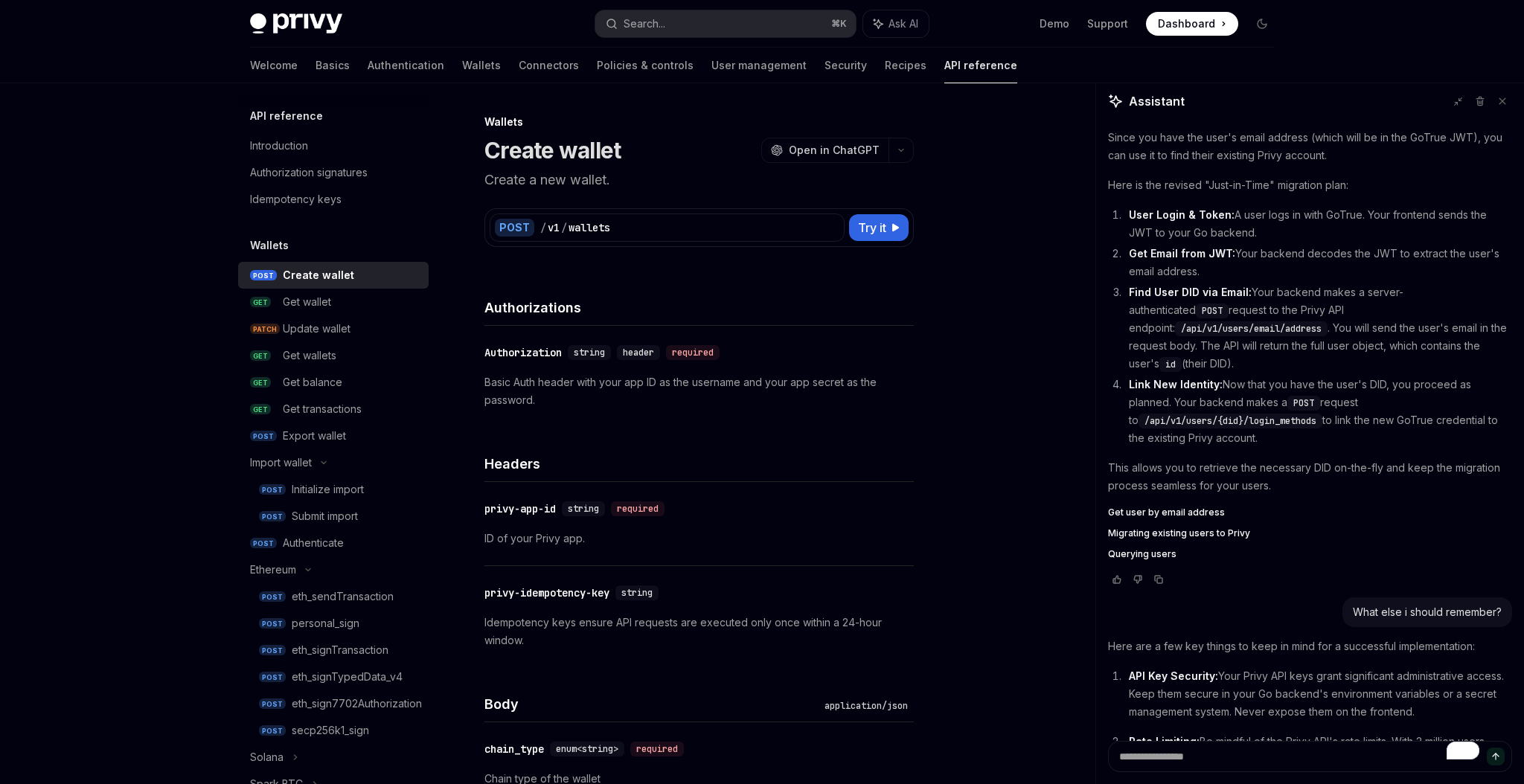
type textarea "*"
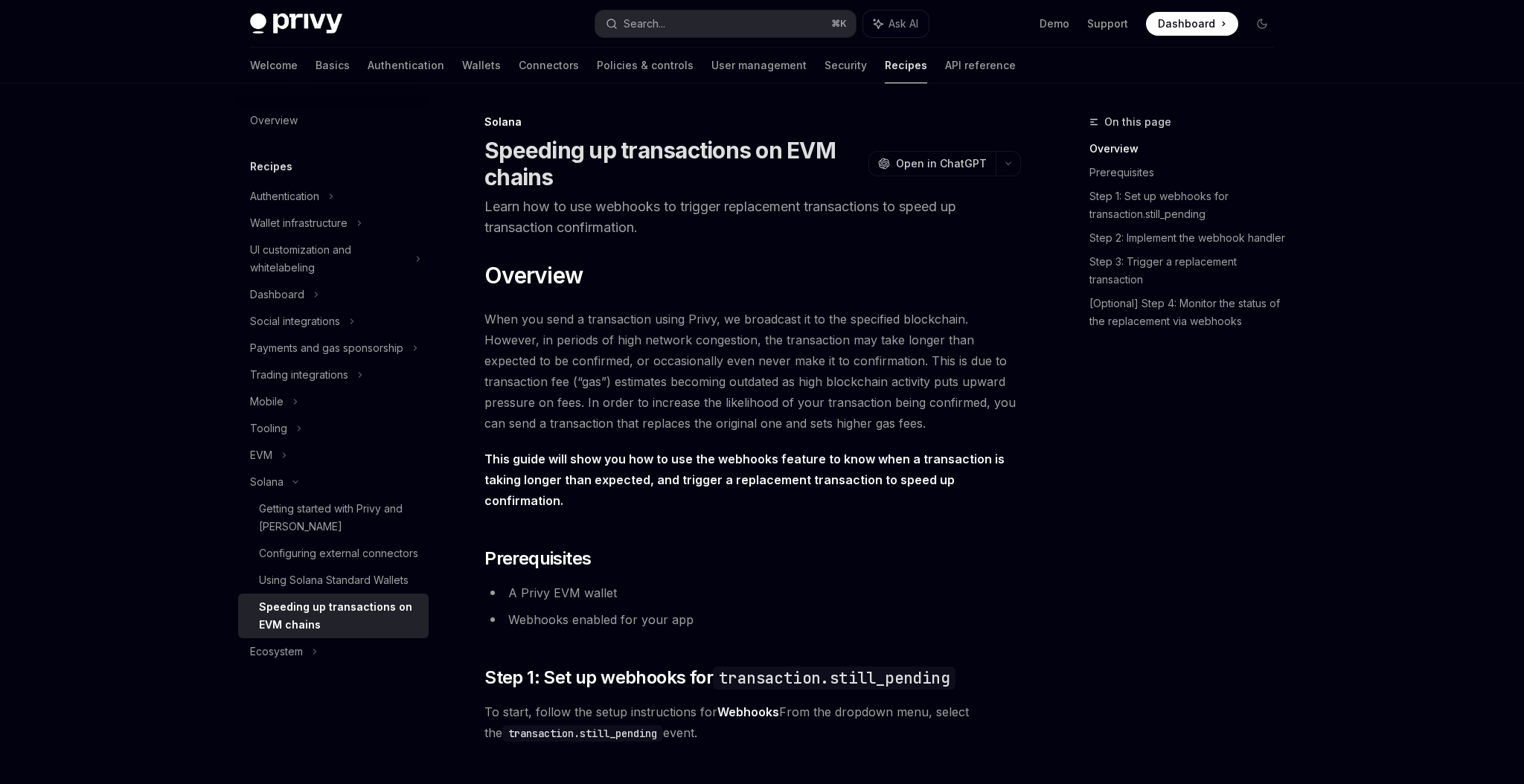
type textarea "*"
